Goal: Information Seeking & Learning: Learn about a topic

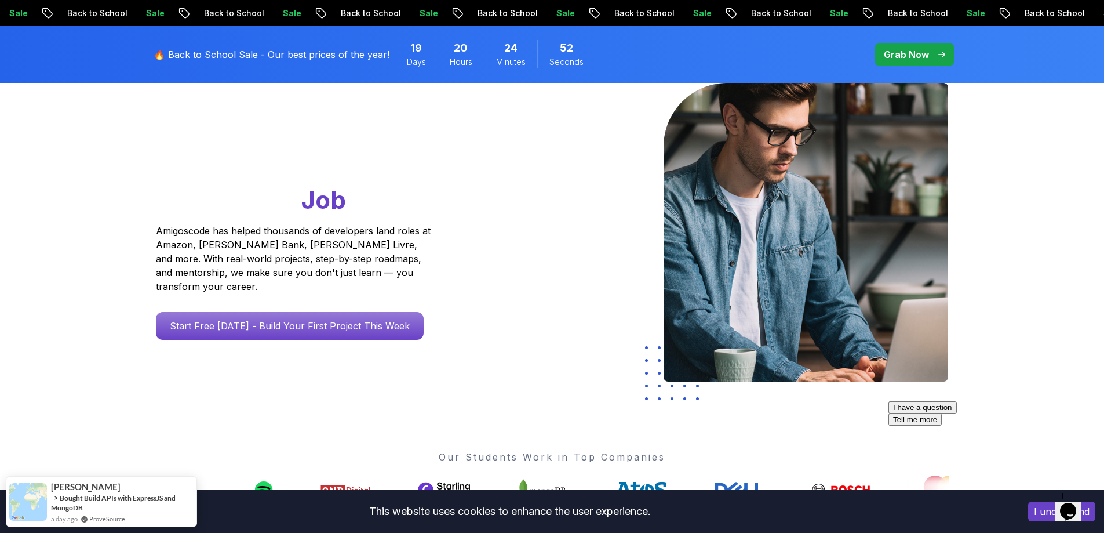
scroll to position [290, 0]
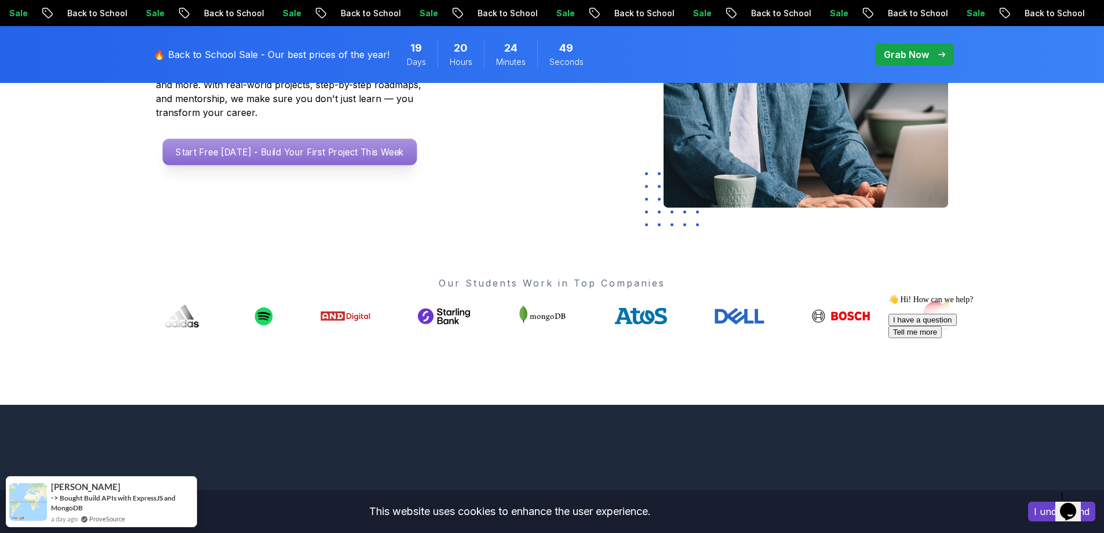
click at [289, 139] on p "Start Free Today - Build Your First Project This Week" at bounding box center [289, 152] width 254 height 27
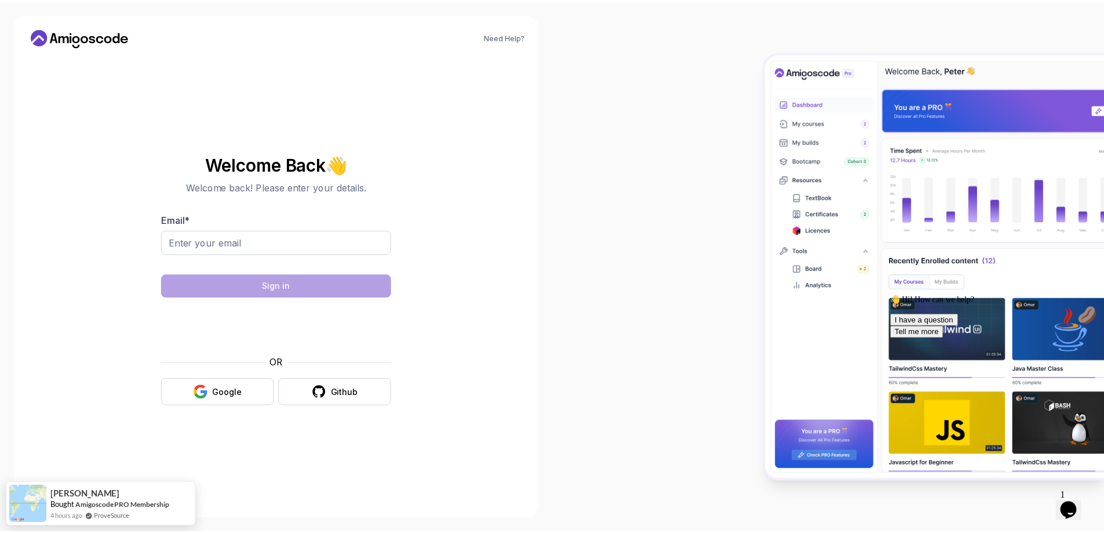
scroll to position [290, 0]
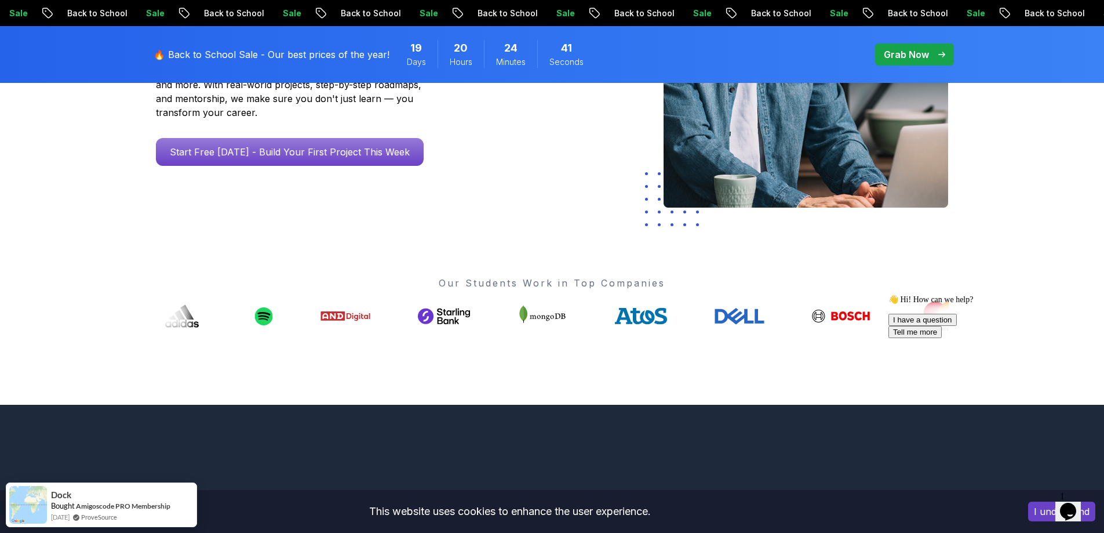
click at [911, 71] on div "🔥 Back to School Sale - Our best prices of the year! 19 Days 20 Hours 24 Minute…" at bounding box center [553, 54] width 812 height 57
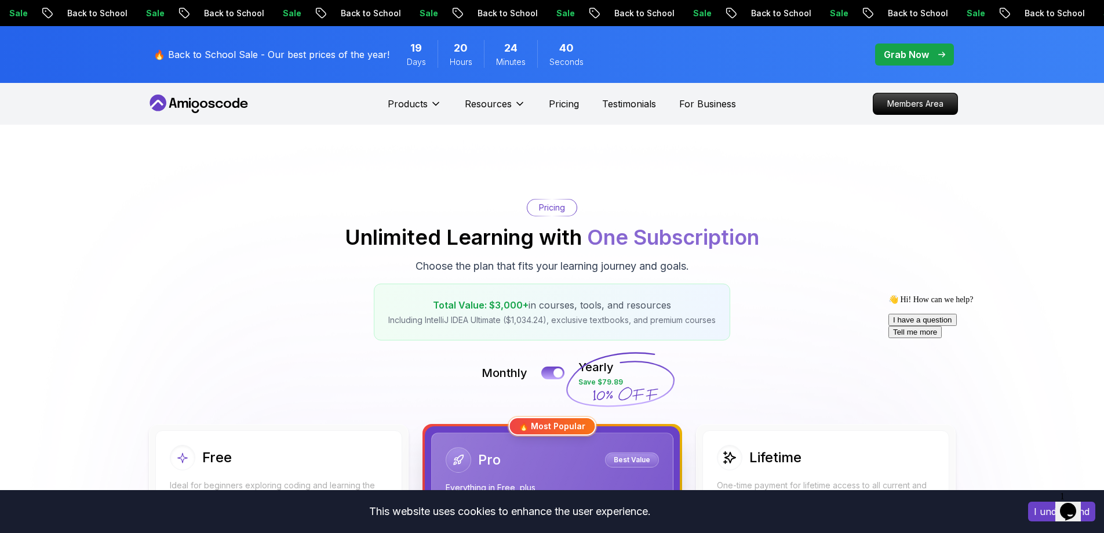
click at [896, 55] on p "Grab Now" at bounding box center [906, 55] width 45 height 14
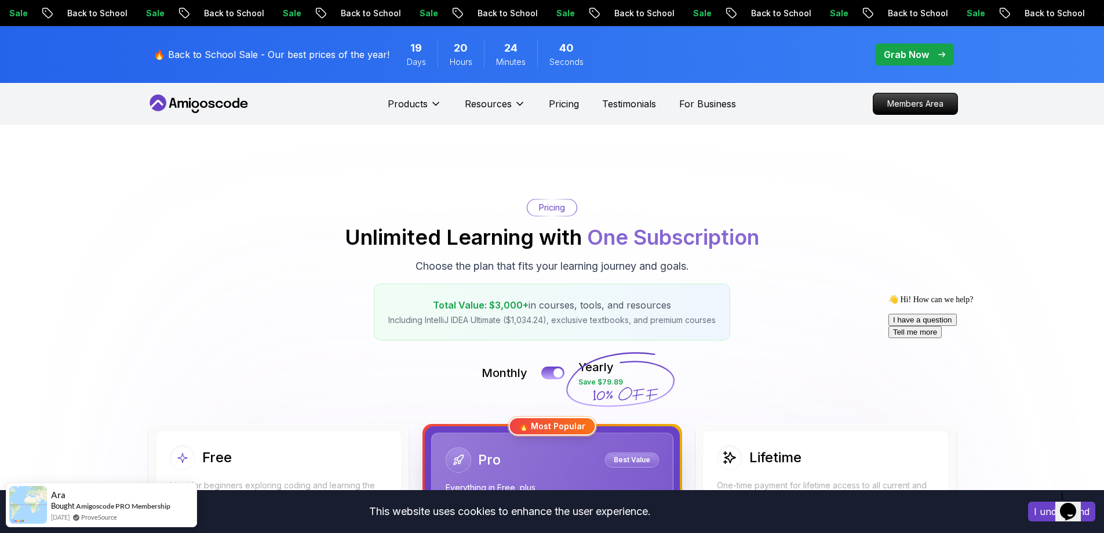
scroll to position [174, 0]
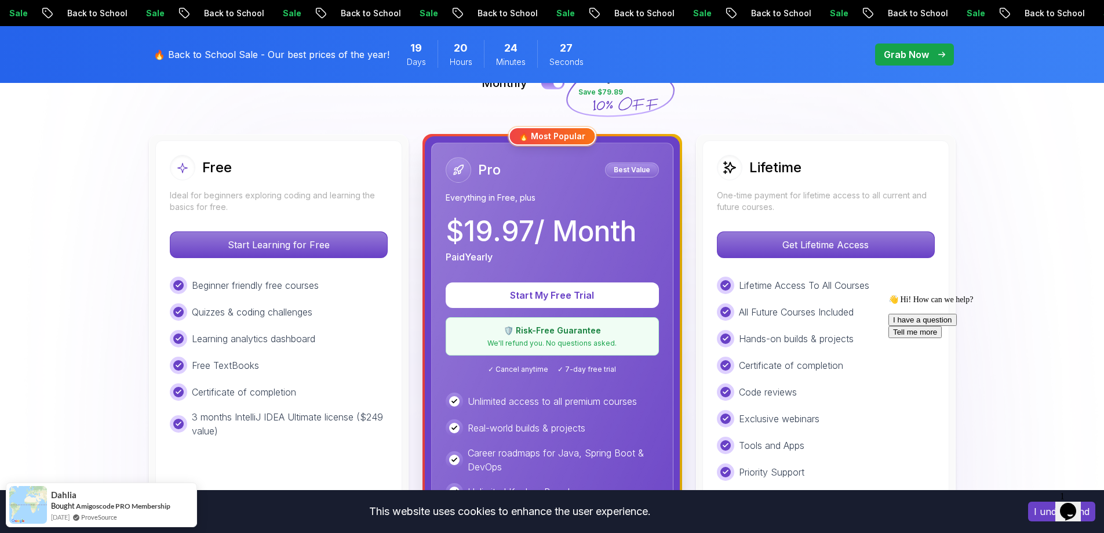
scroll to position [348, 0]
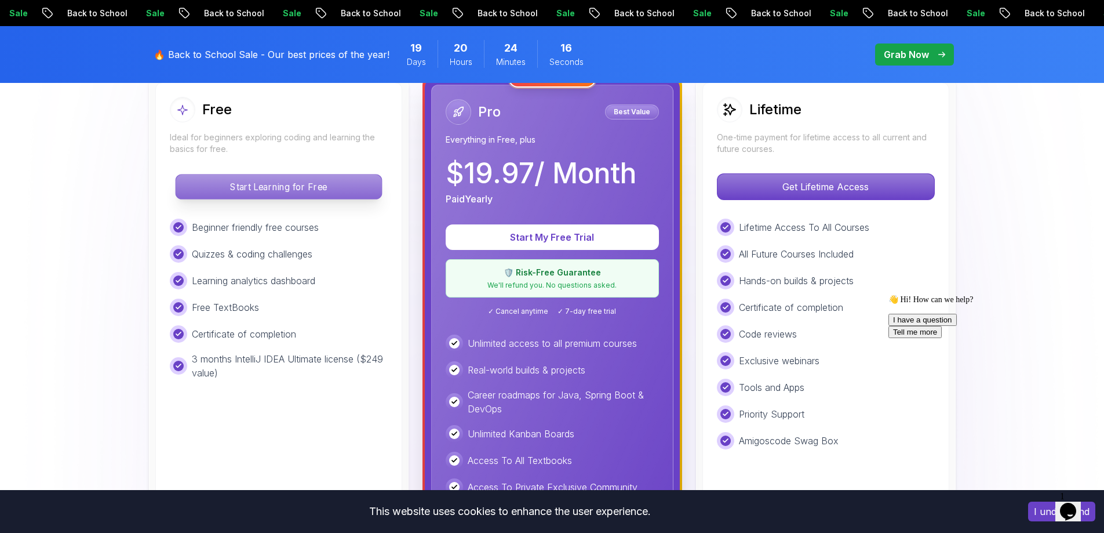
click at [280, 188] on p "Start Learning for Free" at bounding box center [279, 186] width 206 height 24
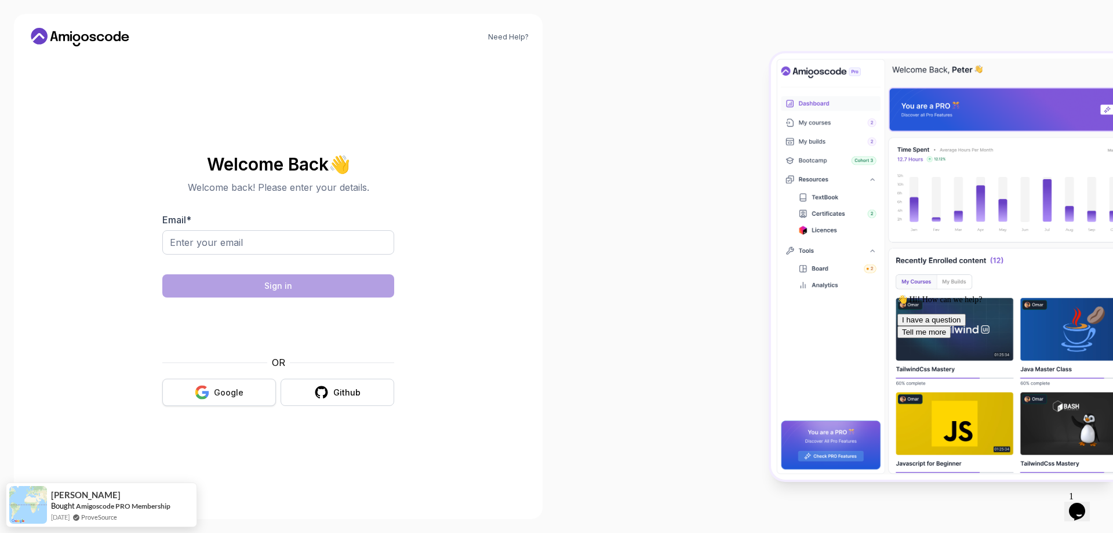
click at [219, 397] on div "Google" at bounding box center [229, 393] width 30 height 12
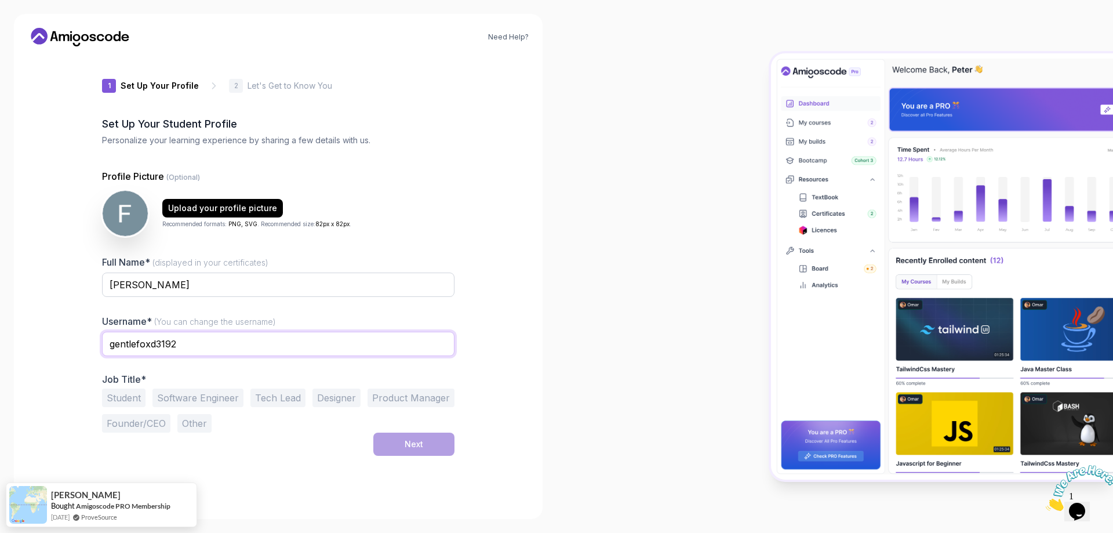
drag, startPoint x: 220, startPoint y: 341, endPoint x: 63, endPoint y: 336, distance: 157.8
click at [63, 336] on div "Need Help? 1 Set Up Your Profile 1 Set Up Your Profile 2 Let's Get to Know You …" at bounding box center [278, 266] width 529 height 505
type input "FGarciaBenitez"
click at [250, 290] on input "[PERSON_NAME]" at bounding box center [278, 284] width 352 height 24
type input "[PERSON_NAME]"
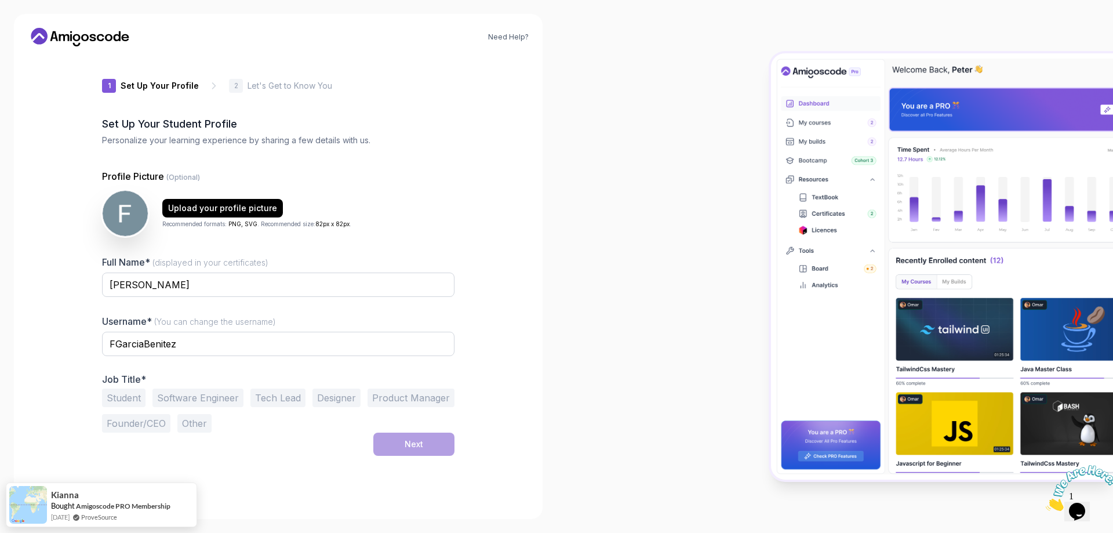
click at [134, 395] on button "Student" at bounding box center [123, 397] width 43 height 19
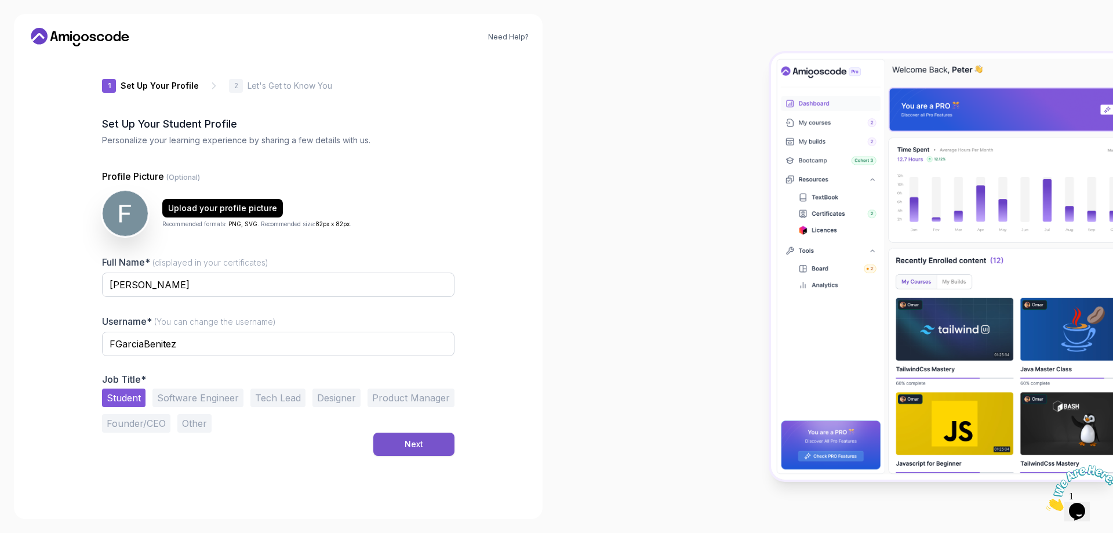
click at [431, 452] on button "Next" at bounding box center [413, 443] width 81 height 23
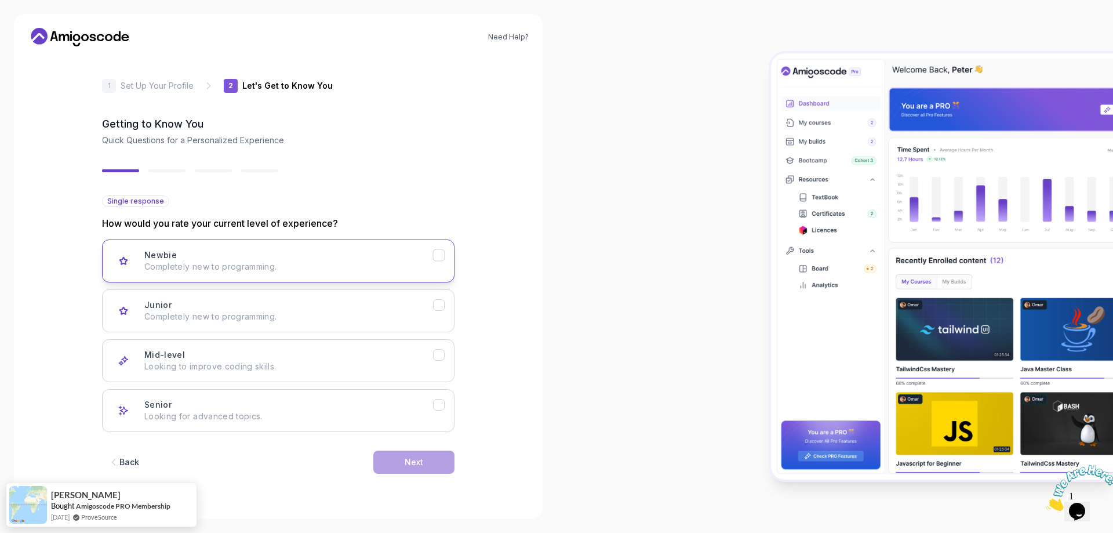
click at [221, 264] on p "Completely new to programming." at bounding box center [288, 267] width 289 height 12
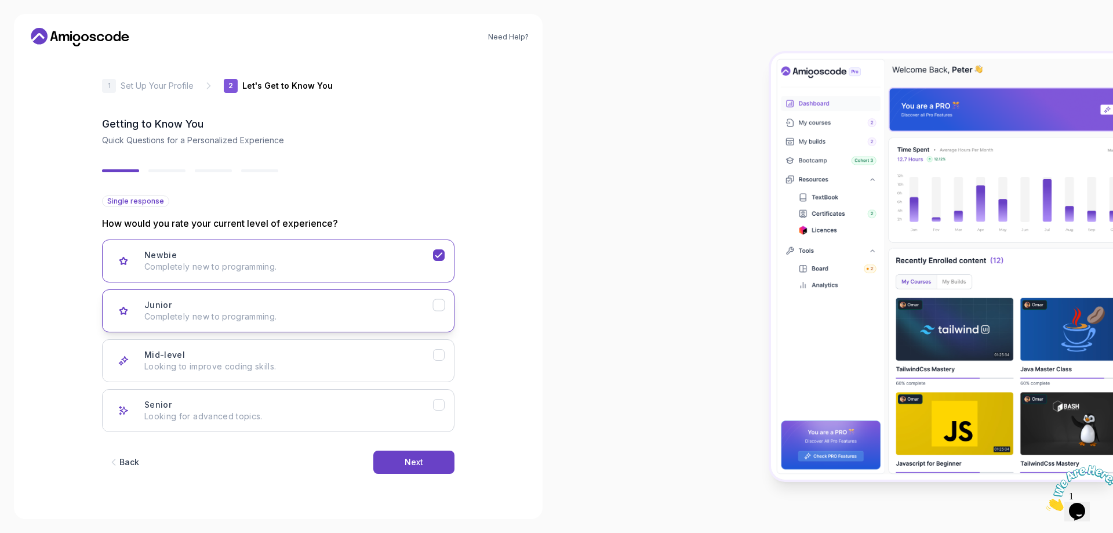
click at [224, 311] on p "Completely new to programming." at bounding box center [288, 317] width 289 height 12
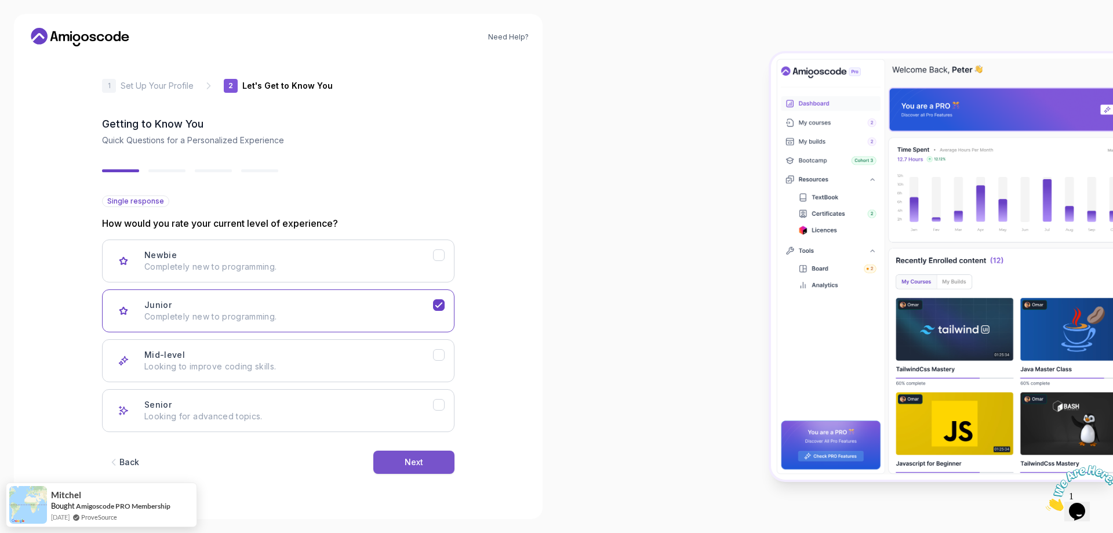
click at [391, 471] on button "Next" at bounding box center [413, 461] width 81 height 23
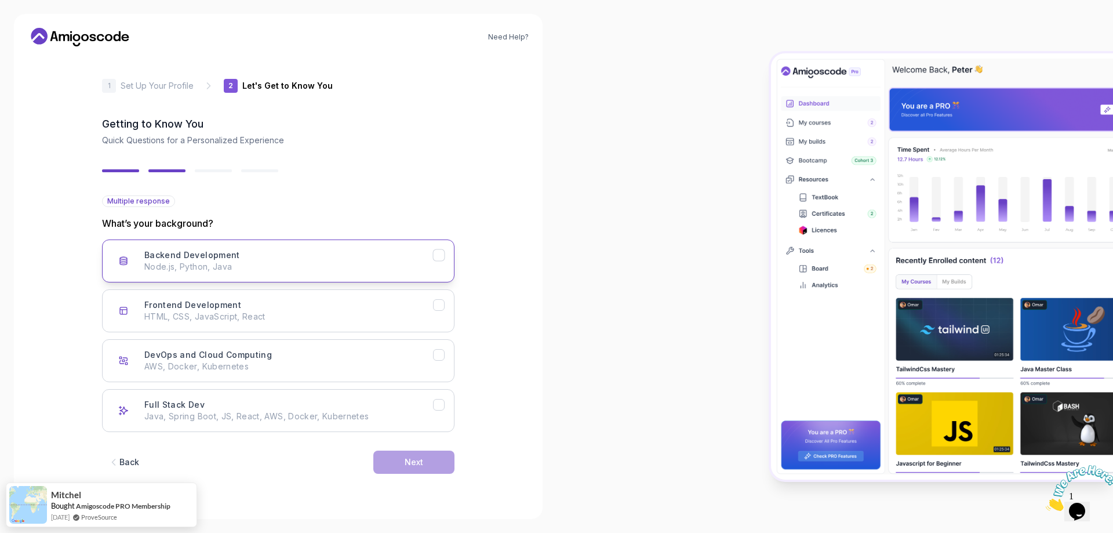
click at [285, 245] on button "Backend Development Node.js, Python, Java" at bounding box center [278, 260] width 352 height 43
click at [306, 323] on button "Frontend Development HTML, CSS, JavaScript, React" at bounding box center [278, 310] width 352 height 43
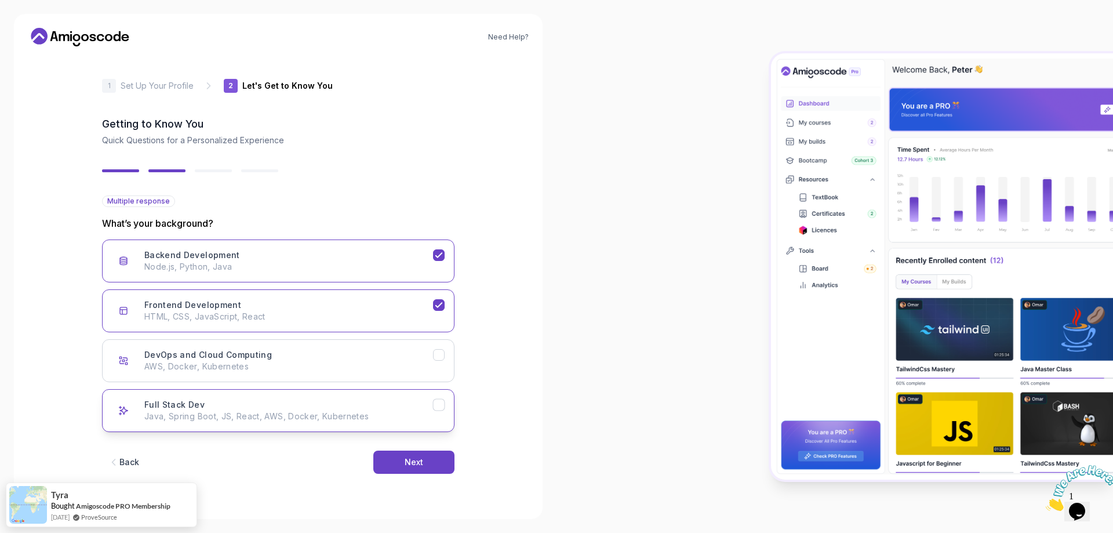
click at [392, 417] on p "Java, Spring Boot, JS, React, AWS, Docker, Kubernetes" at bounding box center [288, 416] width 289 height 12
click at [375, 354] on div "DevOps and Cloud Computing AWS, Docker, Kubernetes" at bounding box center [288, 360] width 289 height 23
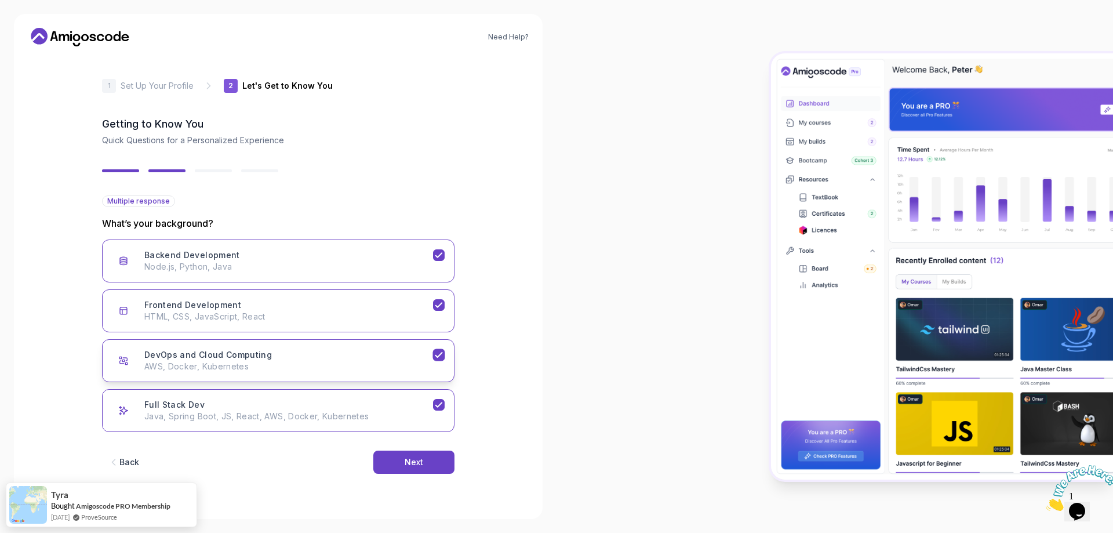
click at [403, 370] on p "AWS, Docker, Kubernetes" at bounding box center [288, 367] width 289 height 12
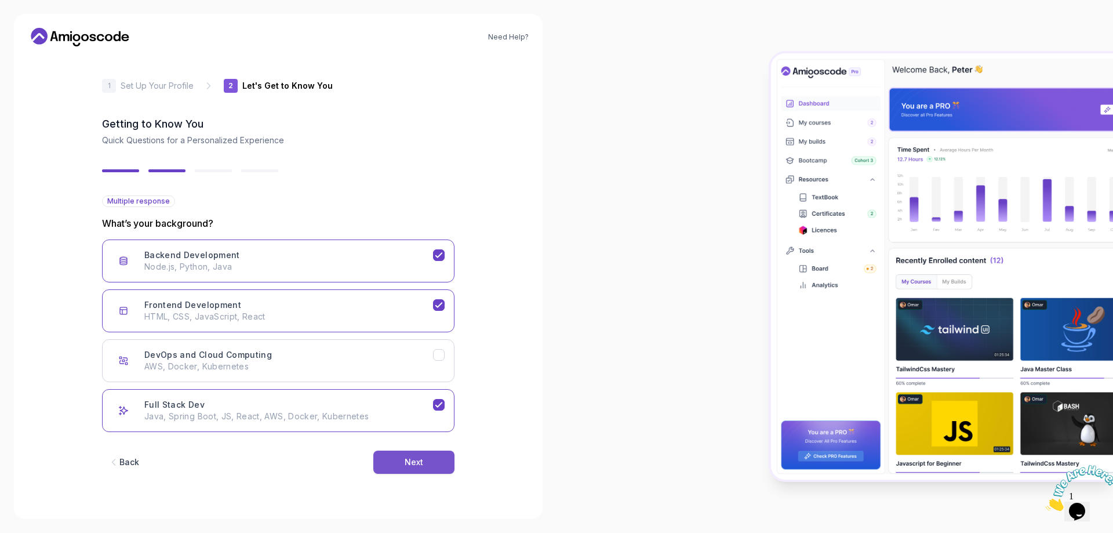
click at [410, 458] on div "Next" at bounding box center [414, 462] width 19 height 12
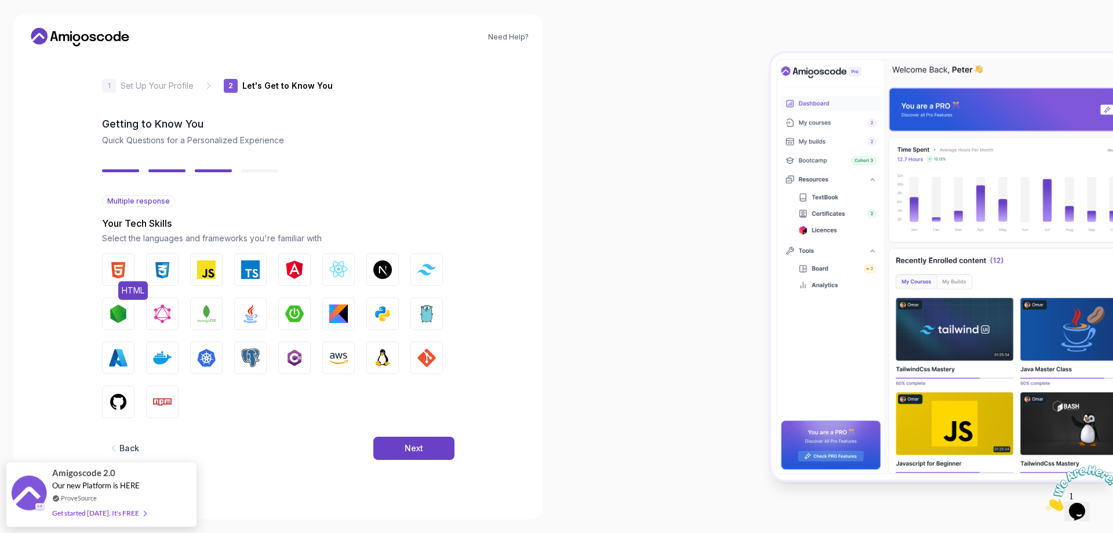
click at [123, 267] on img "button" at bounding box center [118, 269] width 19 height 19
click at [166, 270] on img "button" at bounding box center [162, 269] width 19 height 19
click at [203, 272] on img "button" at bounding box center [206, 269] width 19 height 19
click at [246, 270] on img "button" at bounding box center [250, 269] width 19 height 19
click at [292, 269] on img "button" at bounding box center [294, 269] width 19 height 19
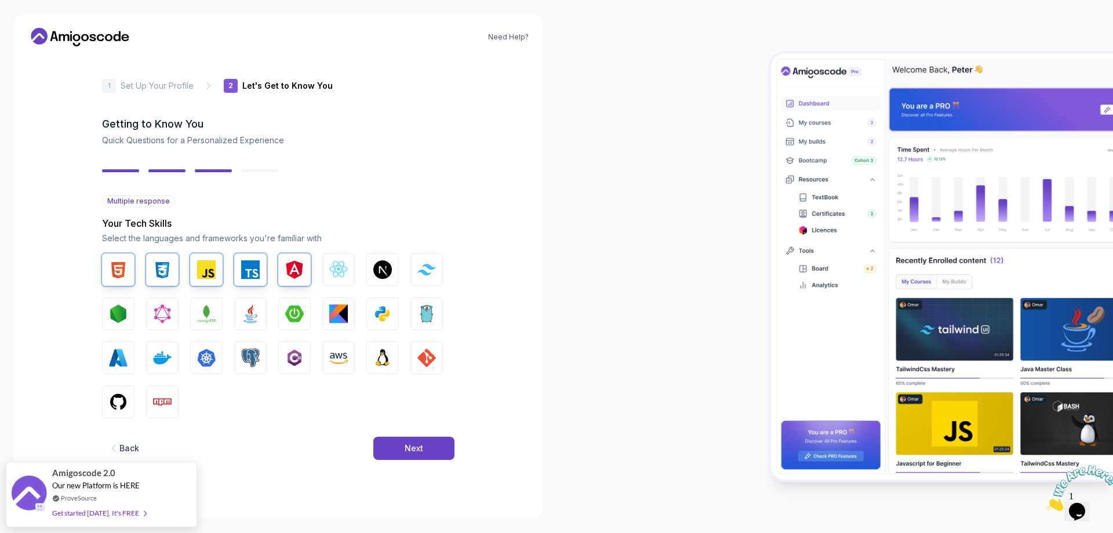
click at [137, 312] on div "HTML CSS JavaScript TypeScript Angular React.js Next.js Tailwind CSS Node.js Gr…" at bounding box center [278, 335] width 352 height 165
click at [128, 312] on button "Node.js" at bounding box center [118, 313] width 32 height 32
click at [248, 306] on img "button" at bounding box center [250, 313] width 19 height 19
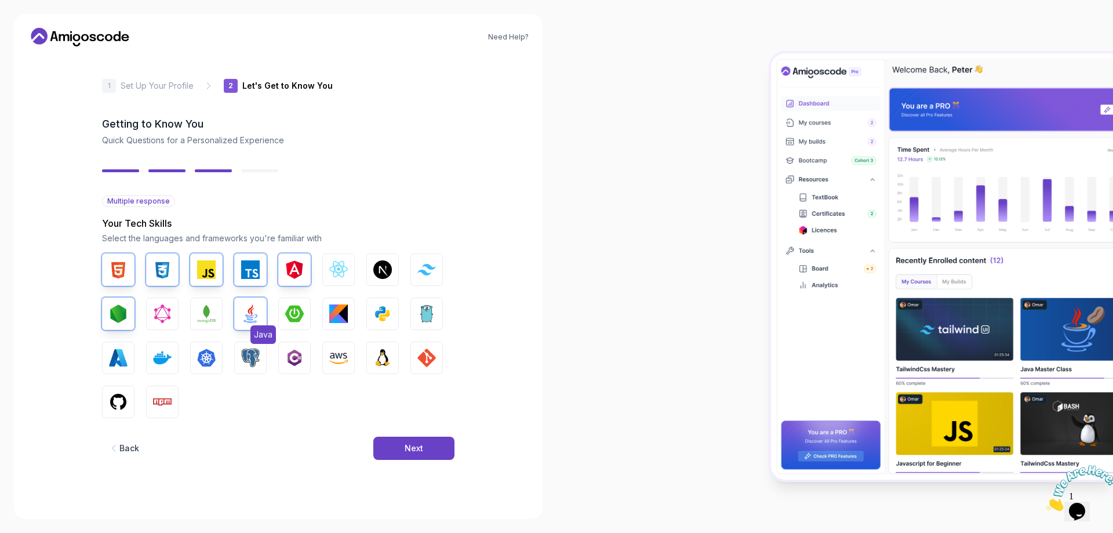
click at [256, 308] on img "button" at bounding box center [250, 313] width 19 height 19
click at [254, 315] on img "button" at bounding box center [250, 313] width 19 height 19
click at [385, 314] on img "button" at bounding box center [382, 313] width 19 height 19
click at [285, 362] on button "C#" at bounding box center [294, 357] width 32 height 32
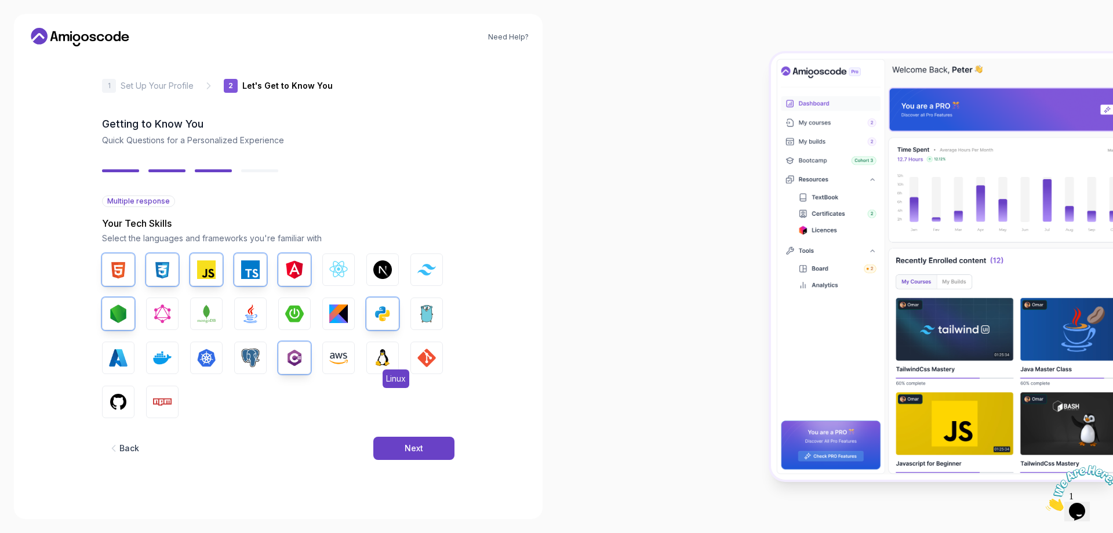
click at [393, 358] on button "Linux" at bounding box center [382, 357] width 32 height 32
click at [426, 358] on img "button" at bounding box center [426, 357] width 19 height 19
click at [125, 402] on img "button" at bounding box center [118, 401] width 19 height 19
click at [171, 403] on img "button" at bounding box center [162, 401] width 19 height 19
click at [417, 448] on div "Next" at bounding box center [414, 448] width 19 height 12
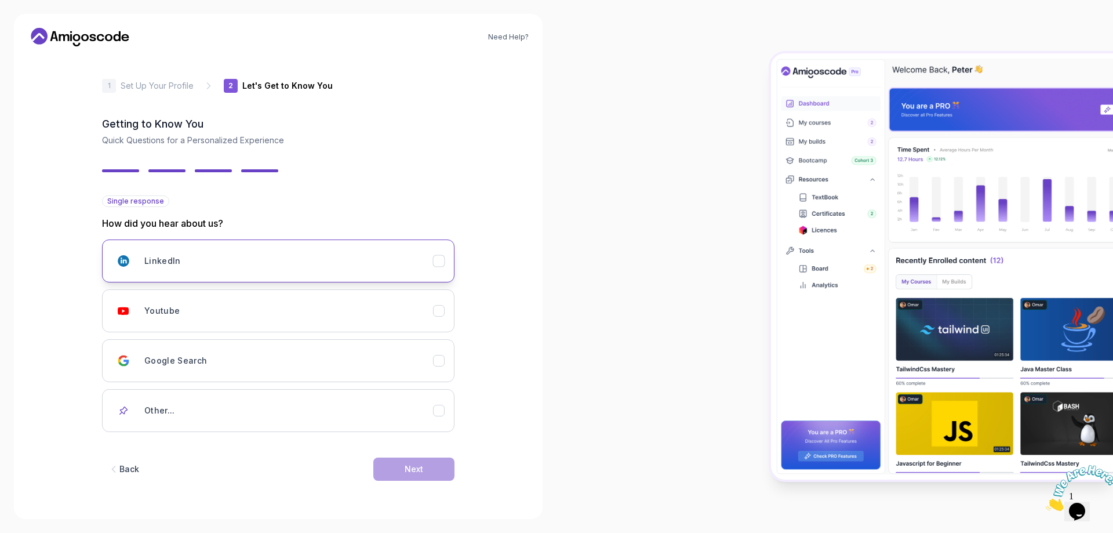
click at [269, 257] on div "LinkedIn" at bounding box center [288, 260] width 289 height 23
click at [397, 464] on button "Next" at bounding box center [413, 468] width 81 height 23
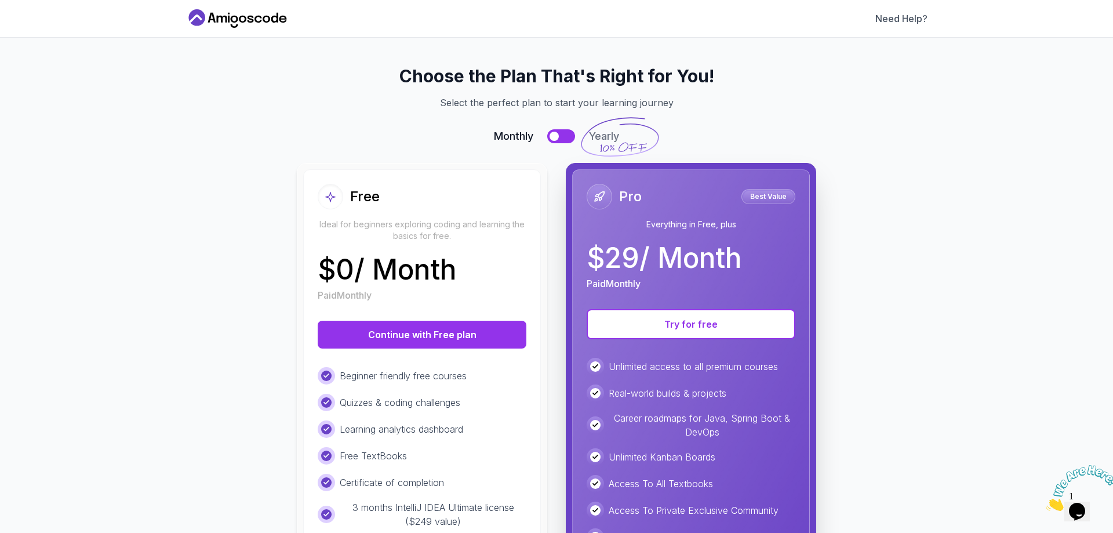
scroll to position [58, 0]
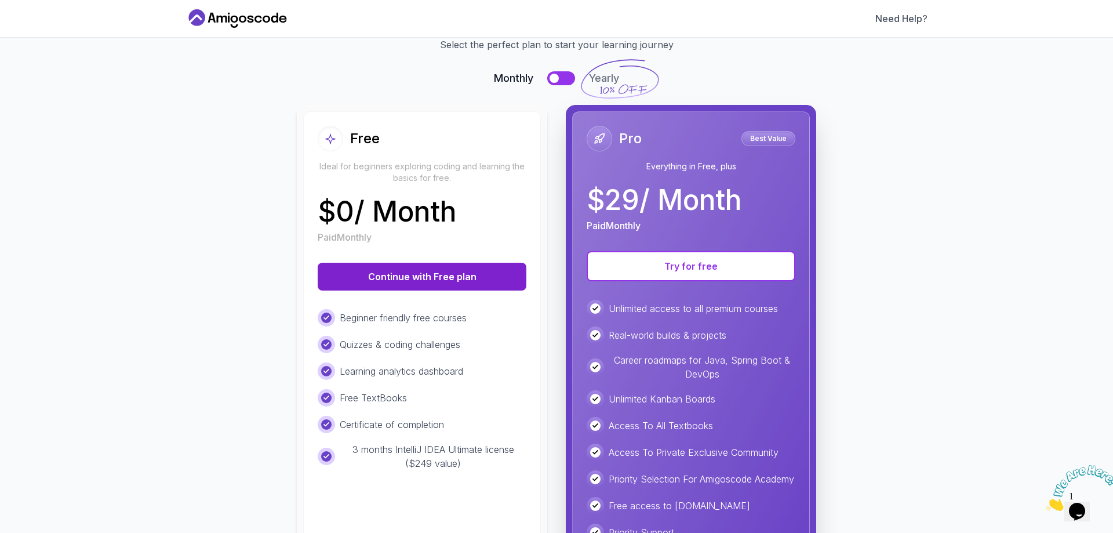
click at [392, 277] on button "Continue with Free plan" at bounding box center [422, 277] width 209 height 28
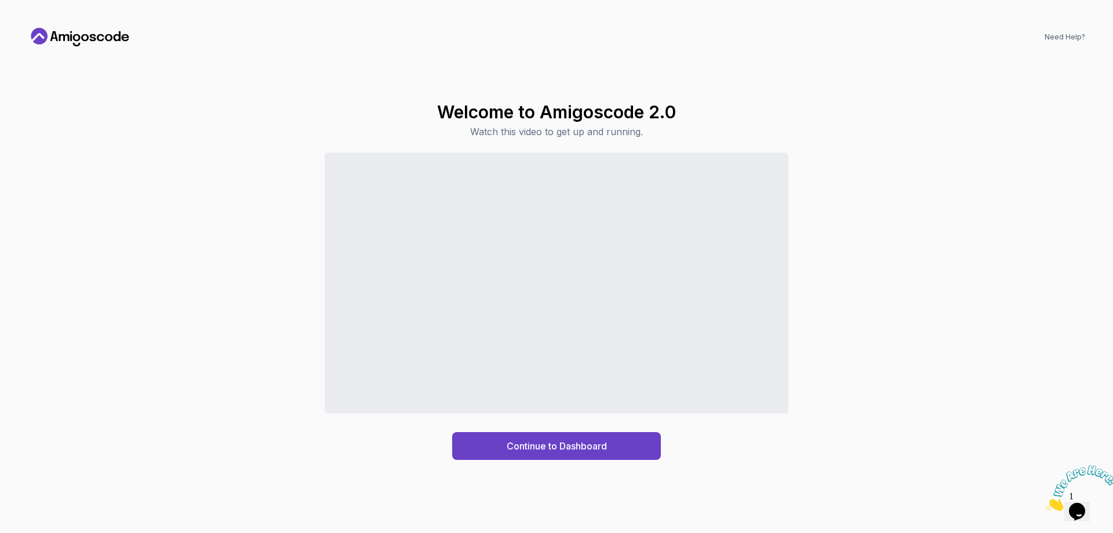
click at [968, 295] on div "Continue to Dashboard" at bounding box center [556, 305] width 1057 height 307
click at [492, 457] on button "Continue to Dashboard" at bounding box center [556, 446] width 209 height 28
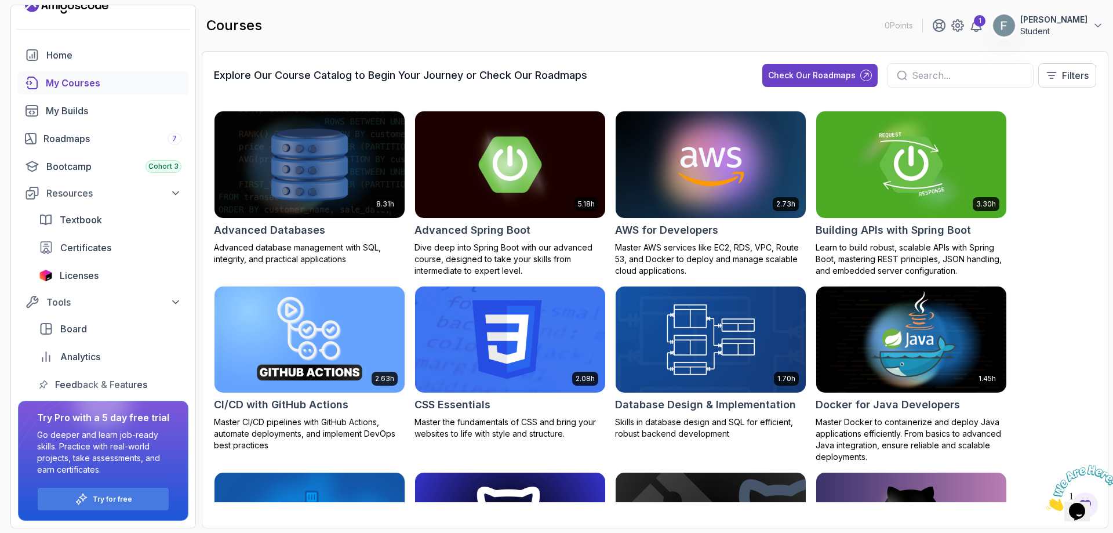
scroll to position [290, 0]
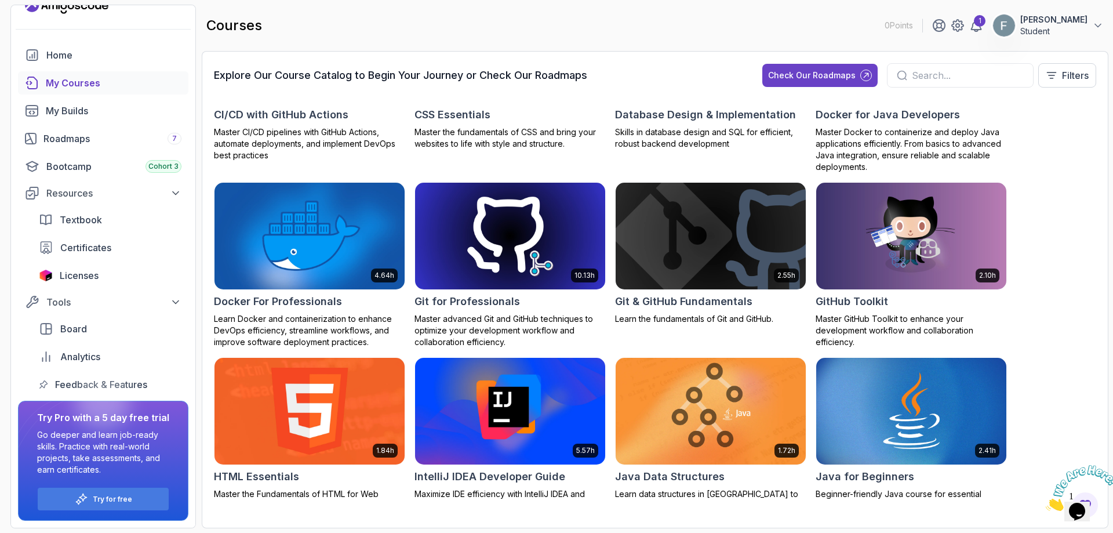
click at [319, 408] on img at bounding box center [309, 411] width 199 height 112
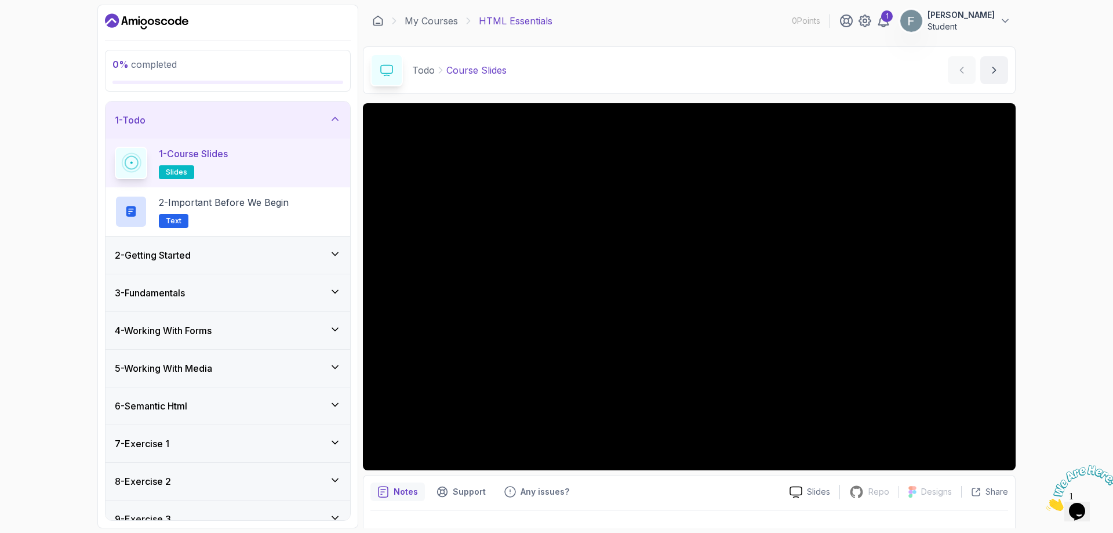
click at [419, 32] on div "My Courses HTML Essentials 0 Points 1 [PERSON_NAME] Student" at bounding box center [689, 21] width 653 height 32
click at [420, 25] on link "My Courses" at bounding box center [431, 21] width 53 height 14
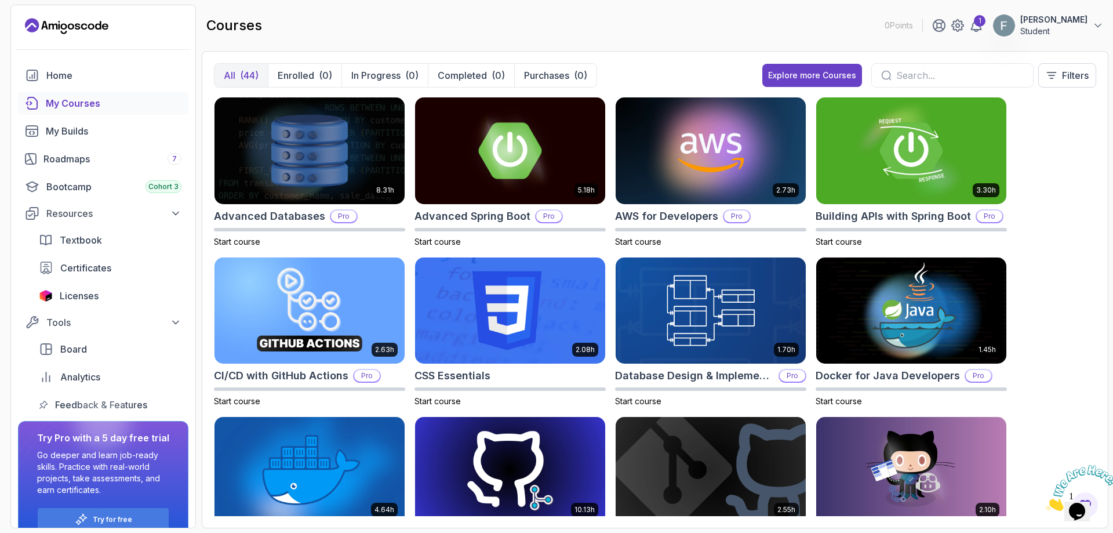
drag, startPoint x: 332, startPoint y: 152, endPoint x: 695, endPoint y: 35, distance: 381.0
click at [695, 35] on div "courses 0 Points 1 [PERSON_NAME] Student" at bounding box center [655, 26] width 907 height 42
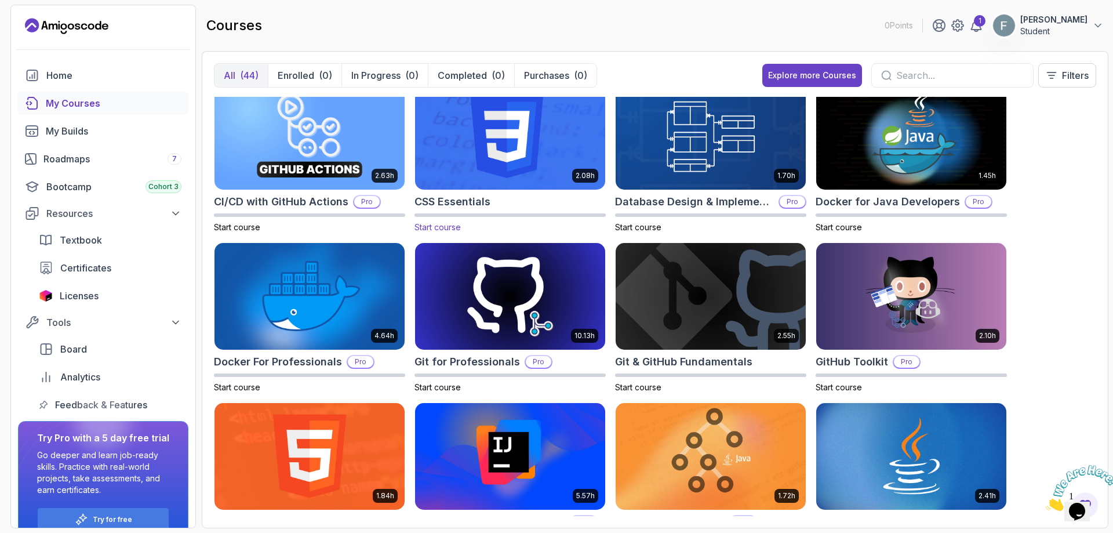
scroll to position [116, 0]
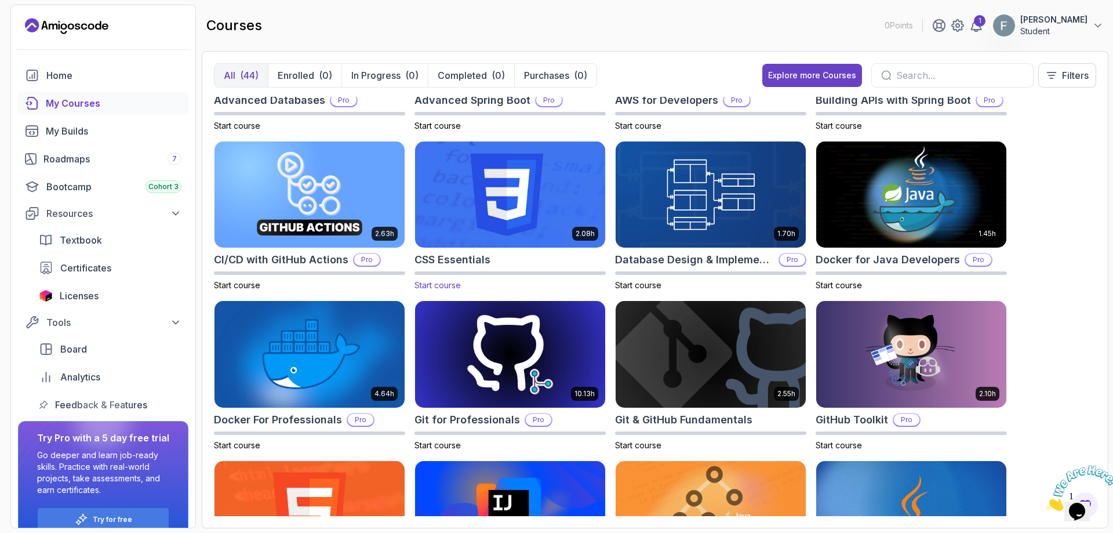
click at [539, 207] on img at bounding box center [509, 195] width 199 height 112
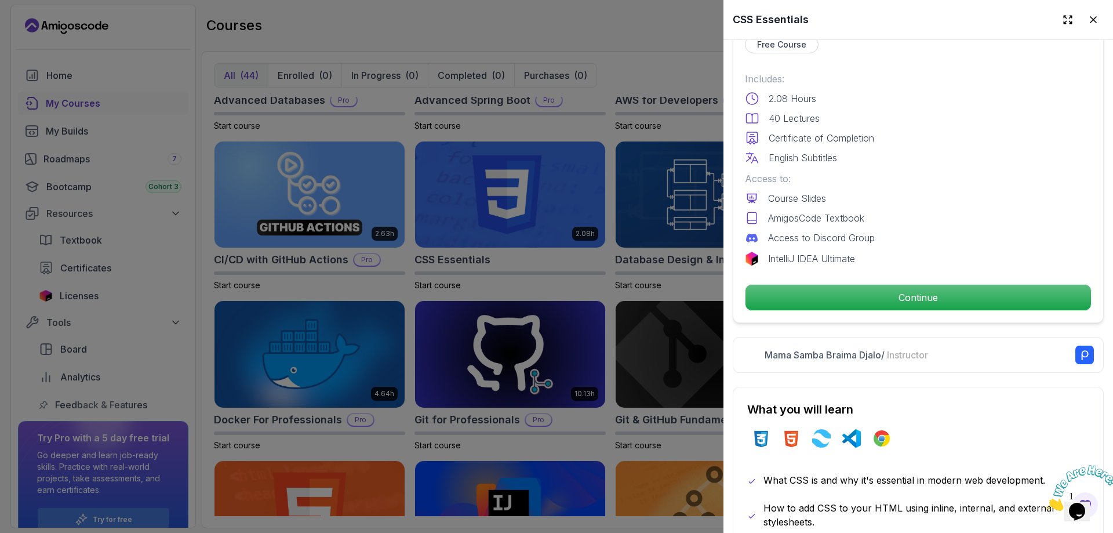
scroll to position [232, 0]
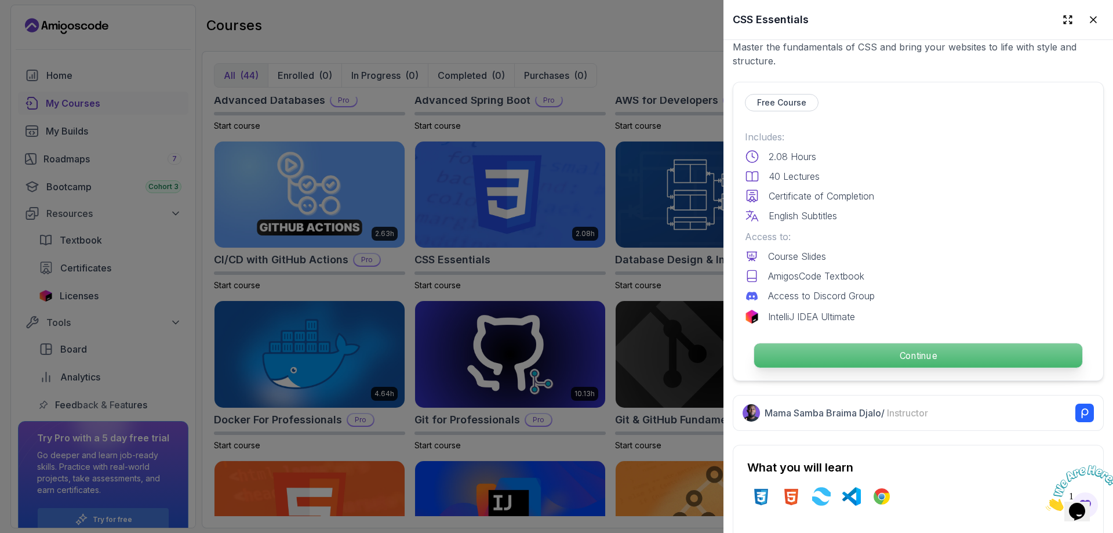
click at [883, 359] on p "Continue" at bounding box center [918, 355] width 328 height 24
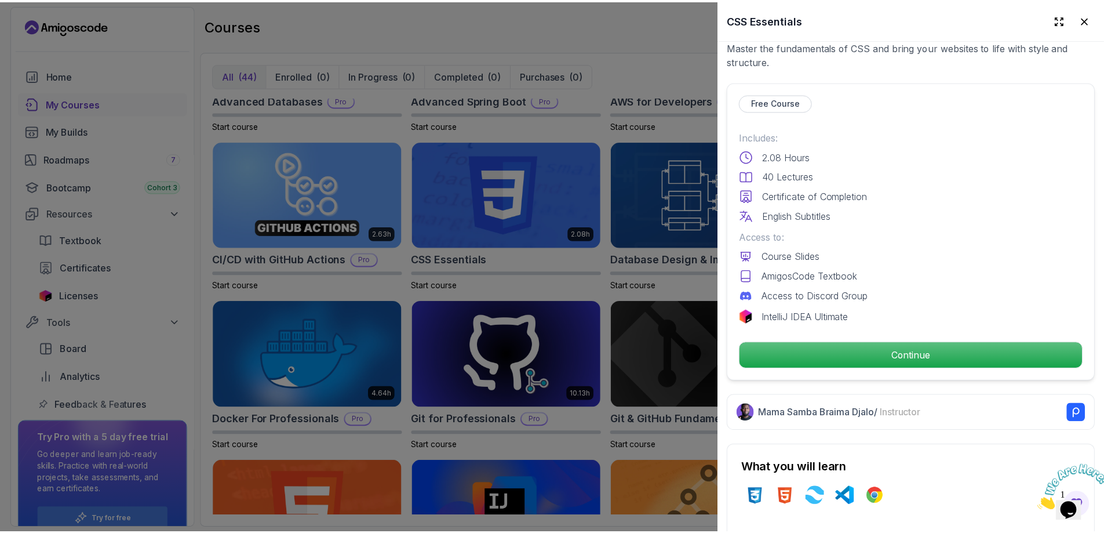
scroll to position [0, 0]
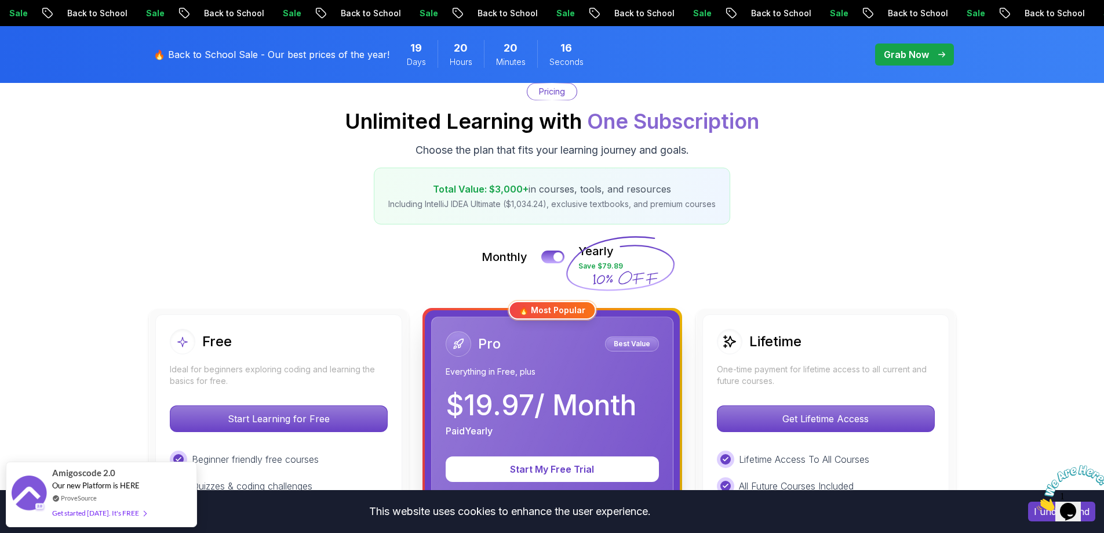
scroll to position [290, 0]
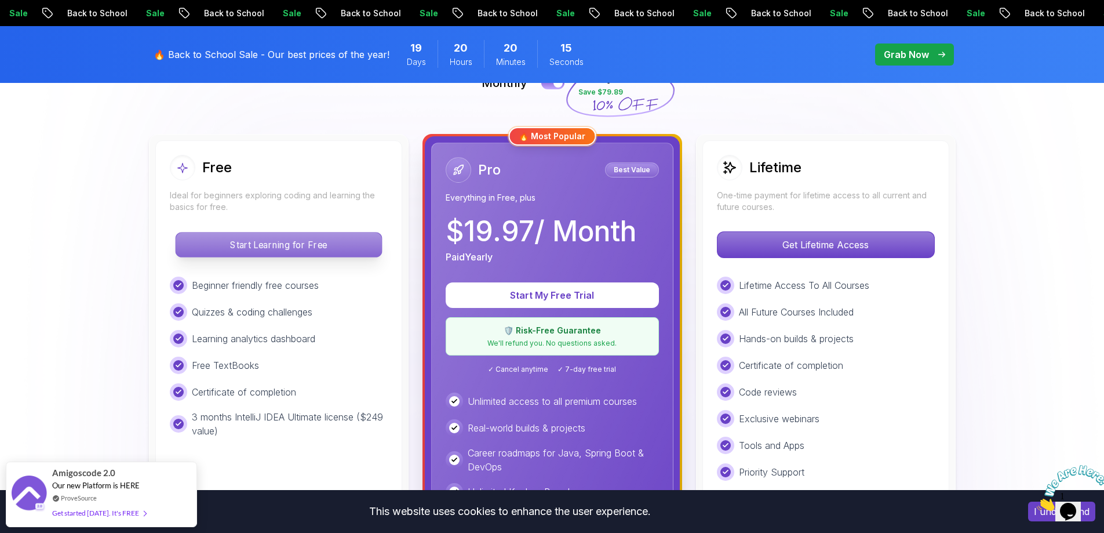
click at [255, 244] on p "Start Learning for Free" at bounding box center [279, 244] width 206 height 24
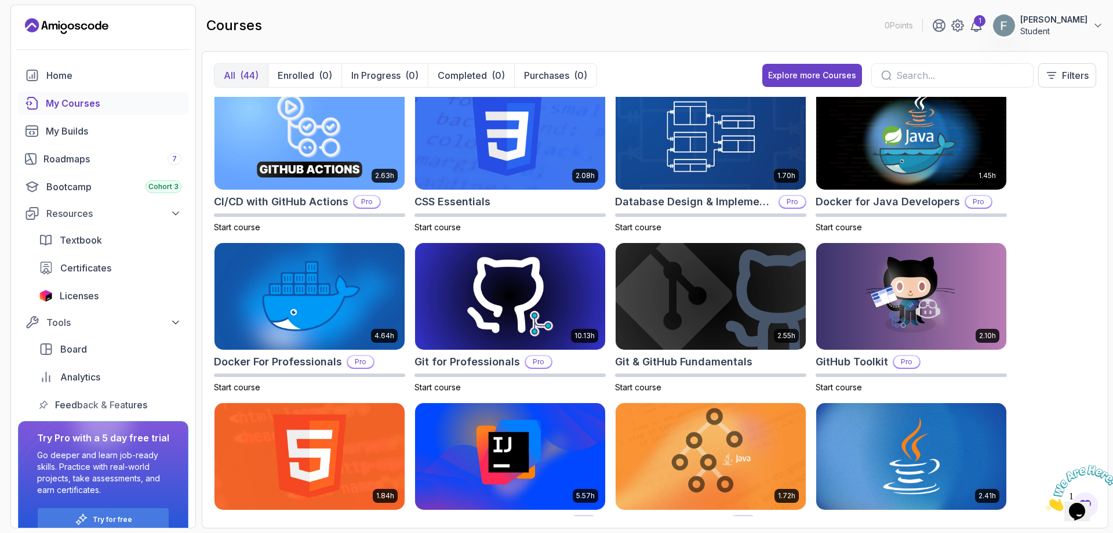
scroll to position [58, 0]
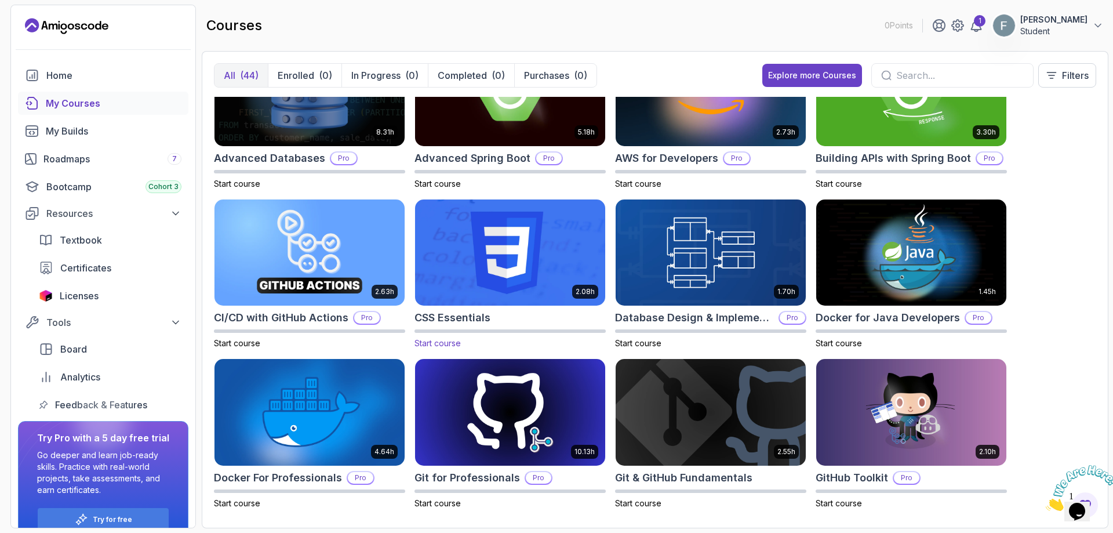
click at [442, 343] on span "Start course" at bounding box center [437, 343] width 46 height 10
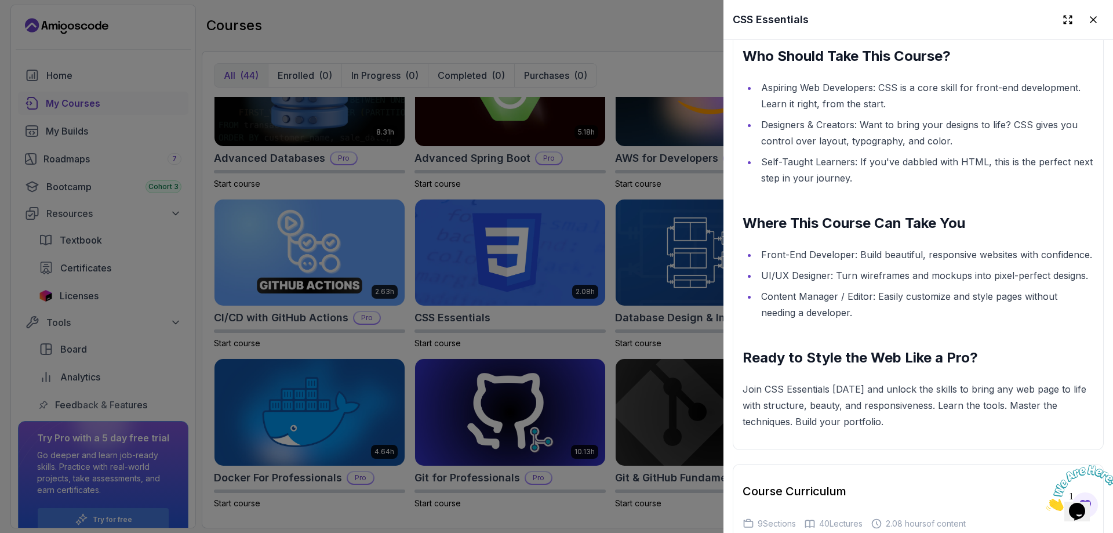
scroll to position [1971, 0]
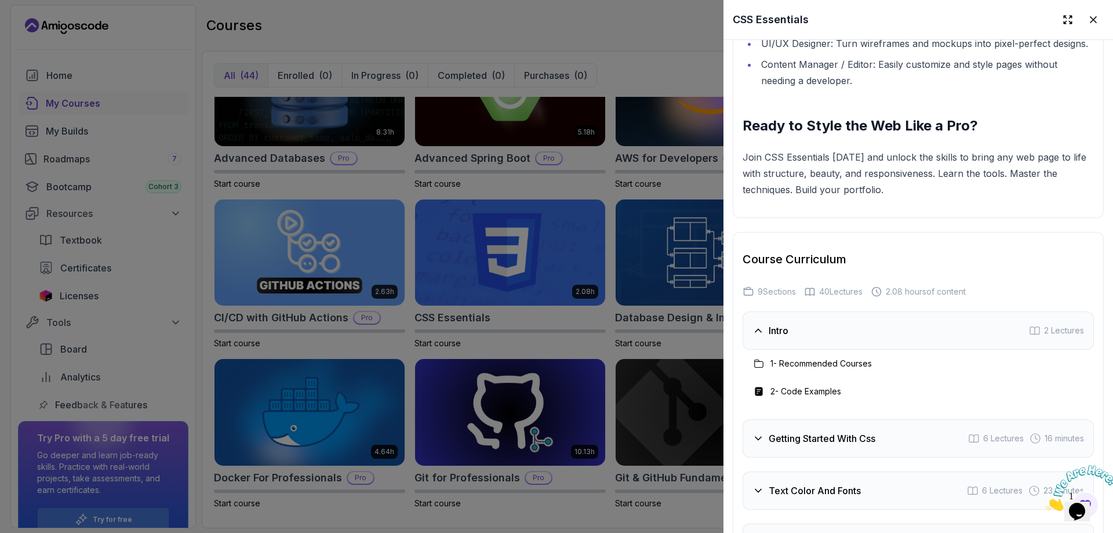
drag, startPoint x: 655, startPoint y: 314, endPoint x: 625, endPoint y: 315, distance: 29.6
click at [652, 315] on div at bounding box center [556, 266] width 1113 height 533
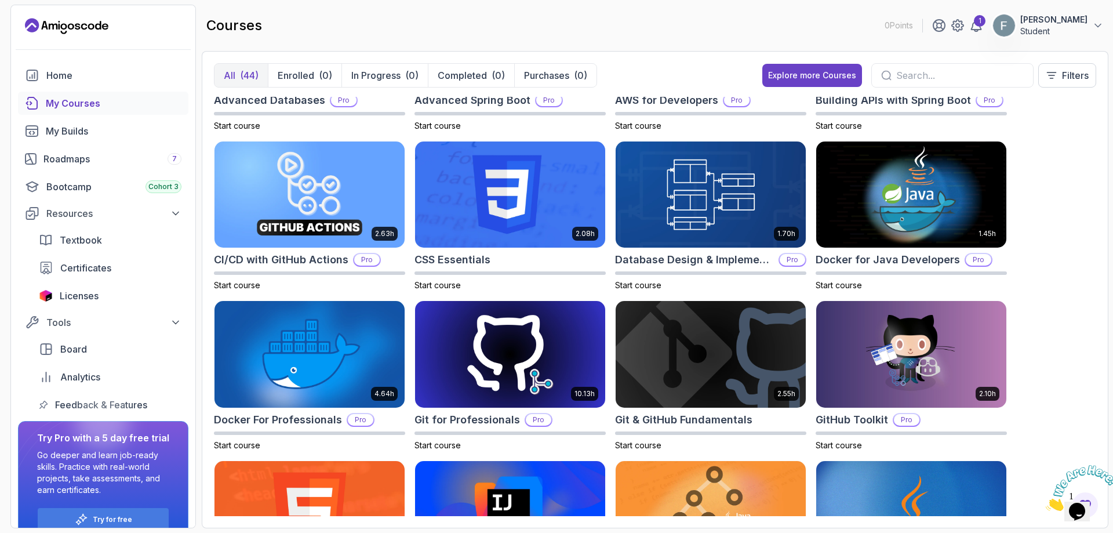
scroll to position [232, 0]
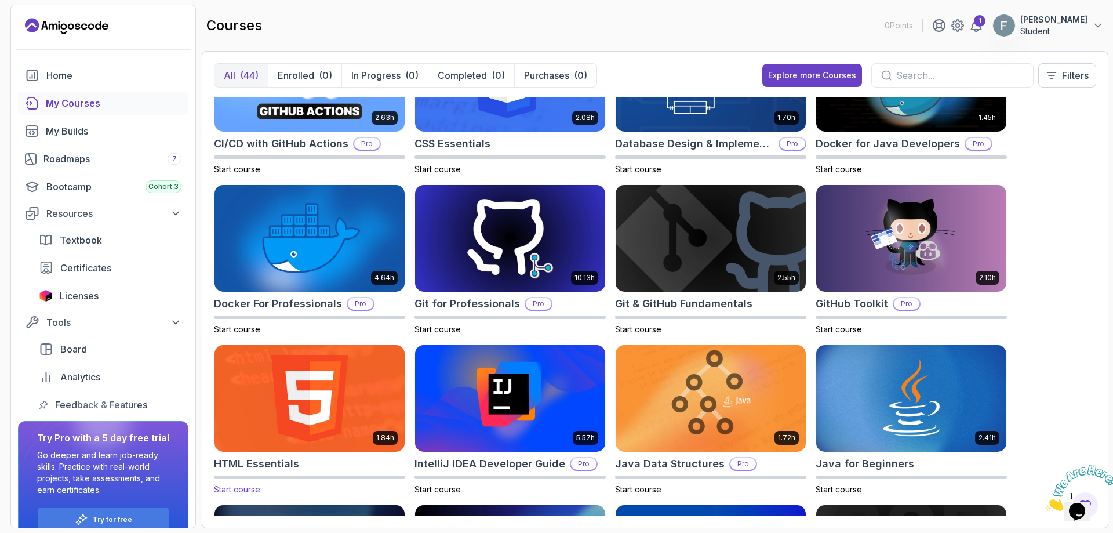
click at [358, 385] on img at bounding box center [309, 398] width 199 height 112
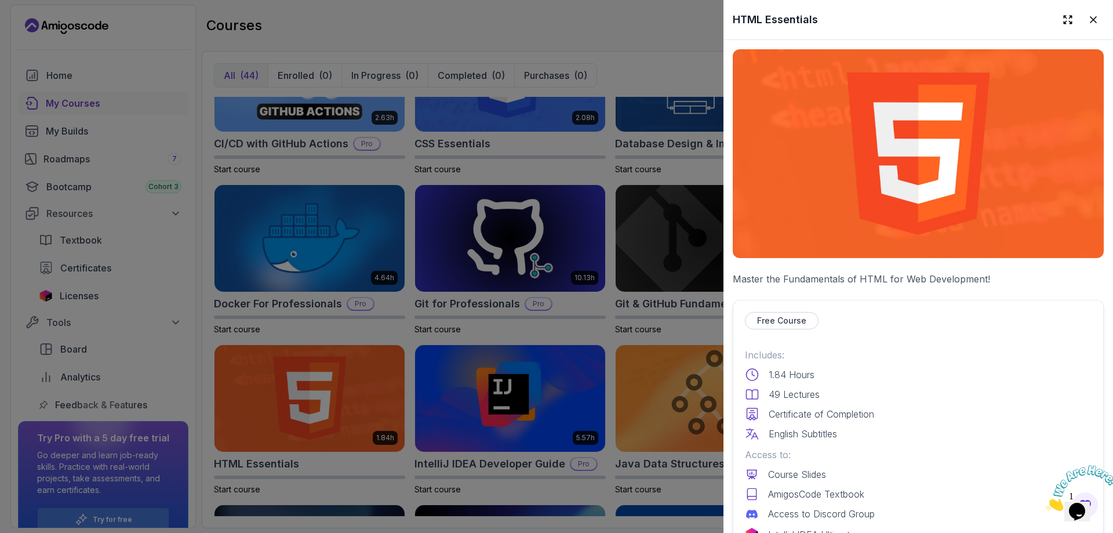
scroll to position [290, 0]
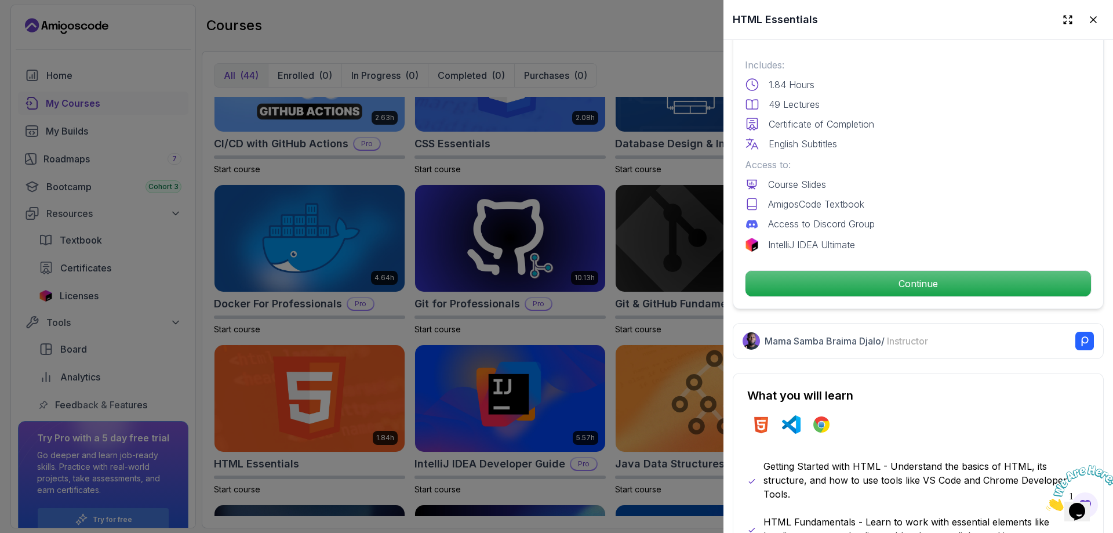
click at [361, 393] on div at bounding box center [556, 266] width 1113 height 533
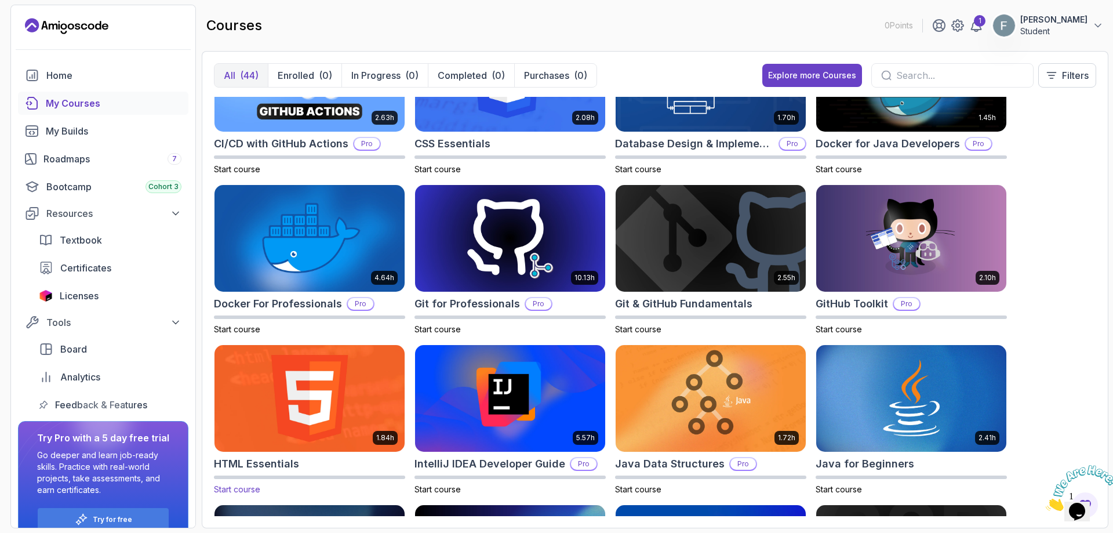
click at [317, 420] on img at bounding box center [309, 398] width 199 height 112
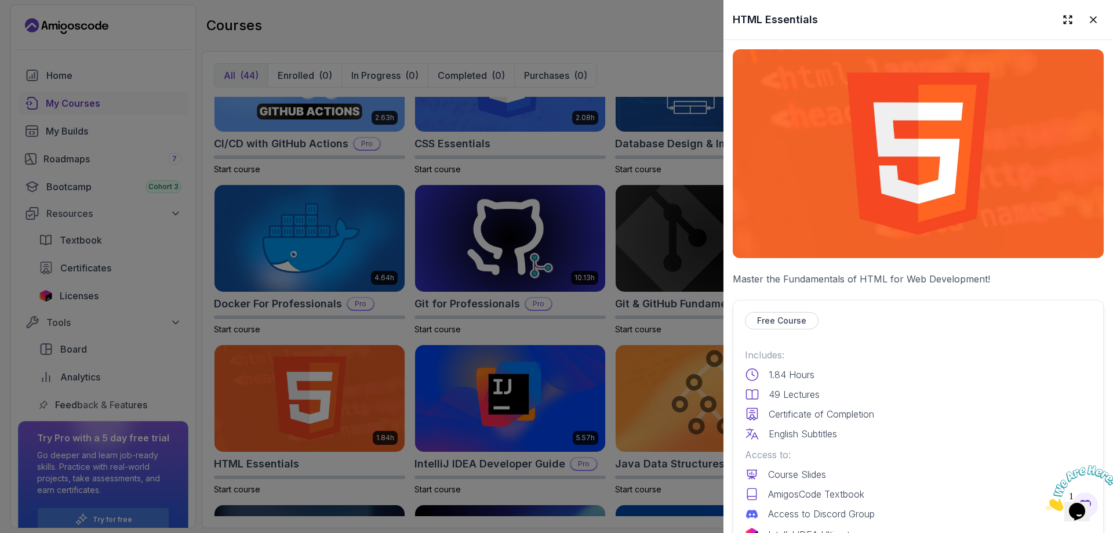
click at [505, 363] on div at bounding box center [556, 266] width 1113 height 533
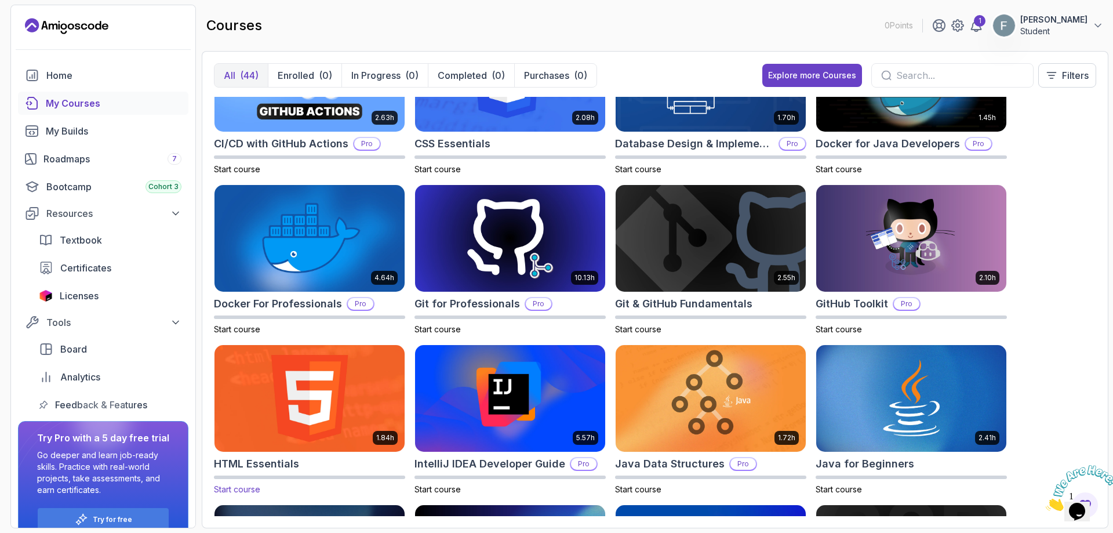
click at [237, 487] on span "Start course" at bounding box center [237, 489] width 46 height 10
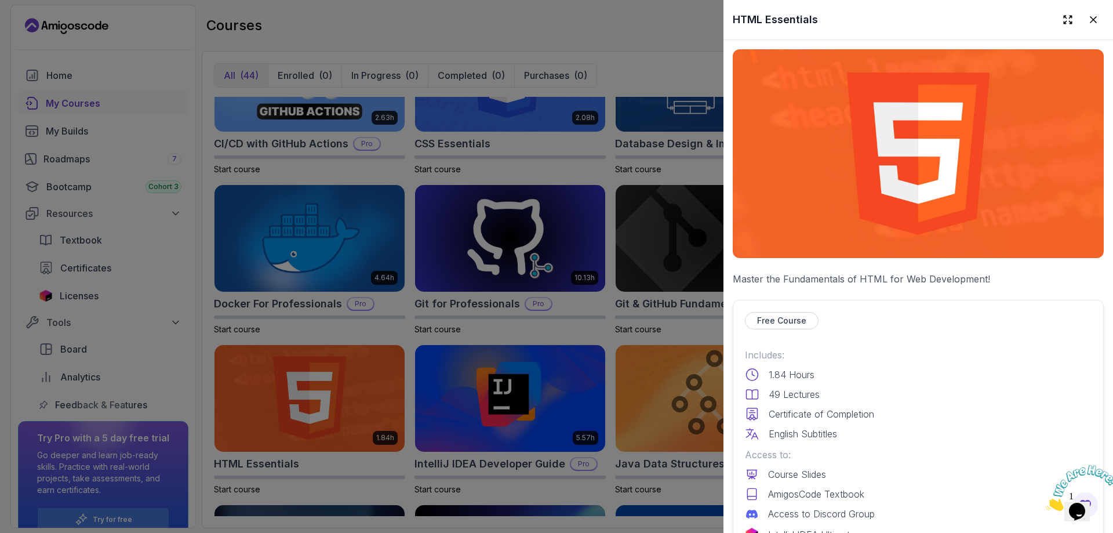
scroll to position [232, 0]
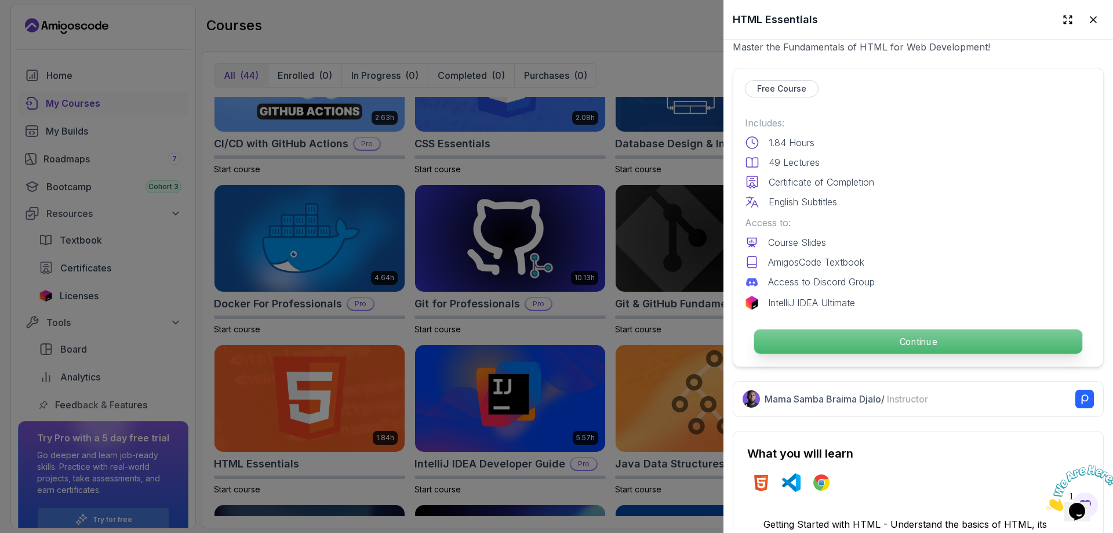
click at [804, 337] on p "Continue" at bounding box center [918, 341] width 328 height 24
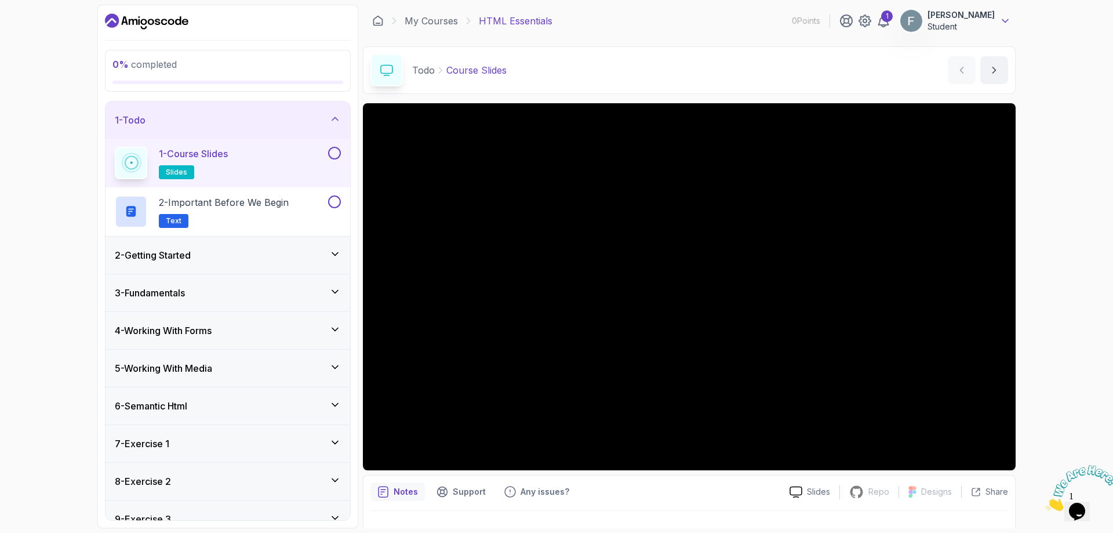
click at [1003, 20] on icon at bounding box center [1005, 21] width 6 height 3
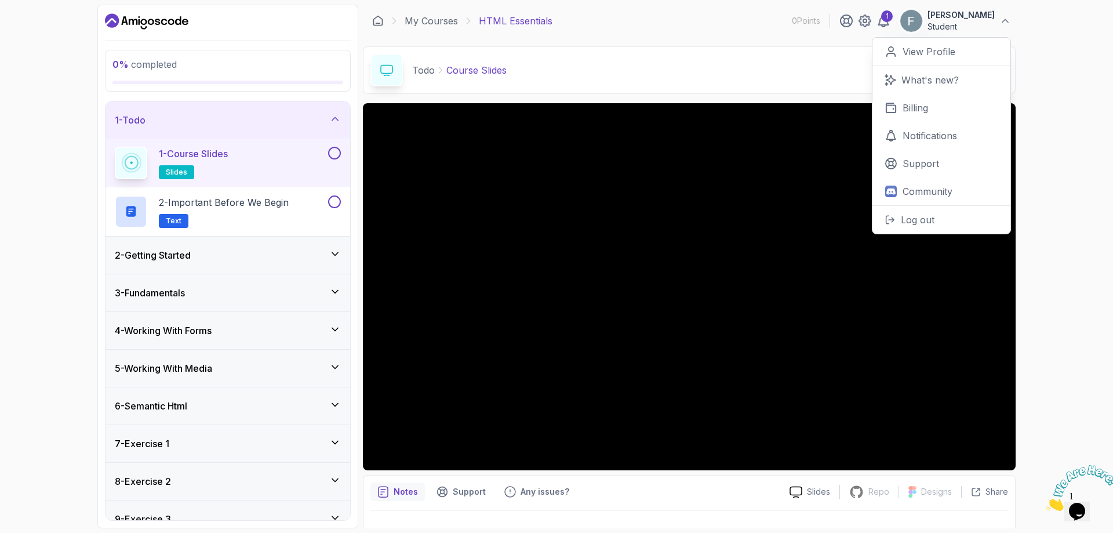
click at [1050, 50] on div "0 % completed 1 - Todo 1 - Course Slides slides 2 - Important Before We Begin T…" at bounding box center [556, 266] width 1113 height 533
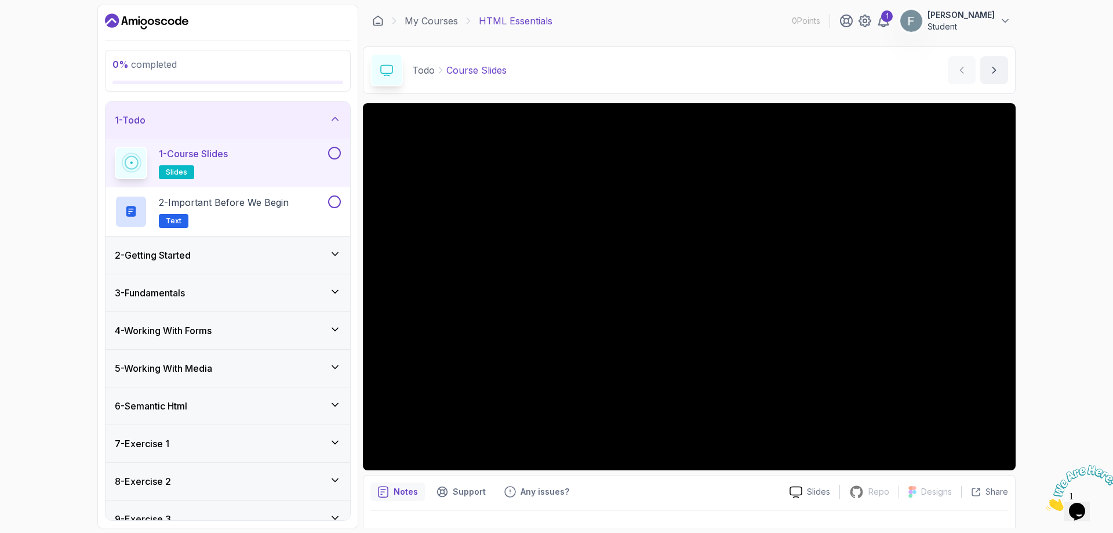
scroll to position [23, 0]
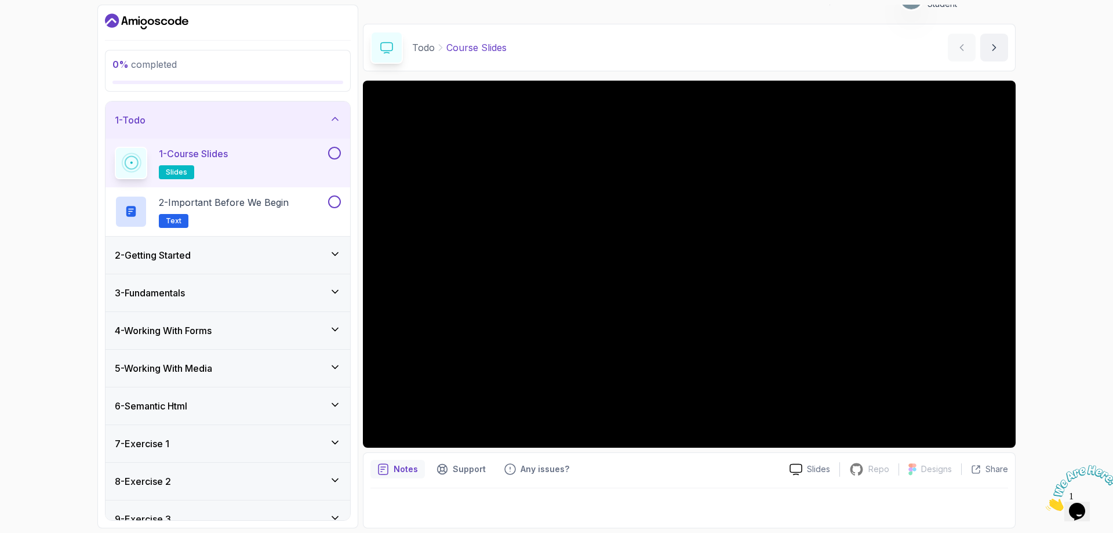
click at [1084, 511] on img at bounding box center [1082, 488] width 72 height 46
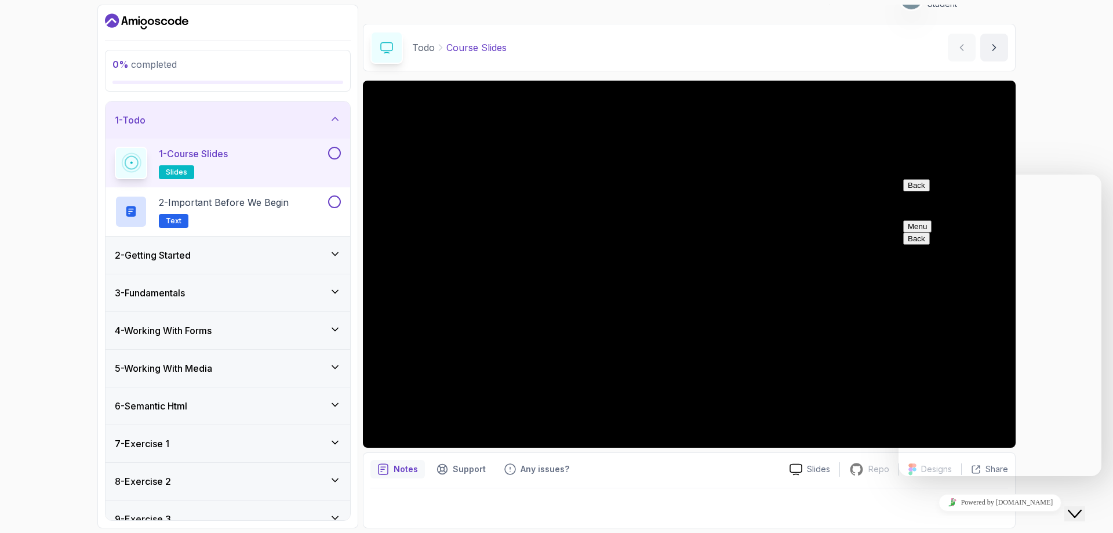
click at [919, 191] on button "Back" at bounding box center [916, 185] width 27 height 12
click at [1078, 514] on button "Close Chat This icon closes the chat window." at bounding box center [1074, 513] width 21 height 15
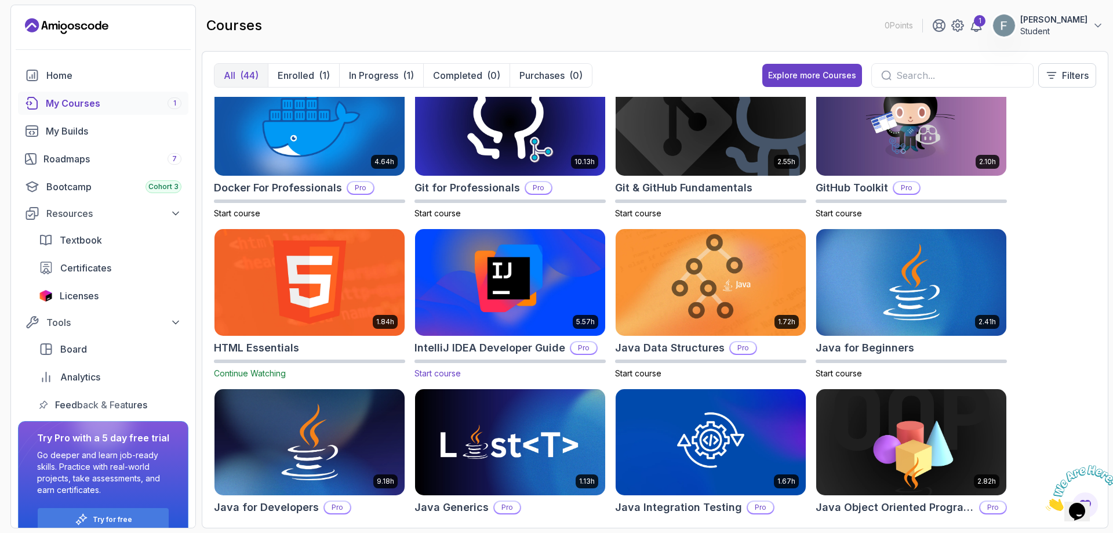
scroll to position [116, 0]
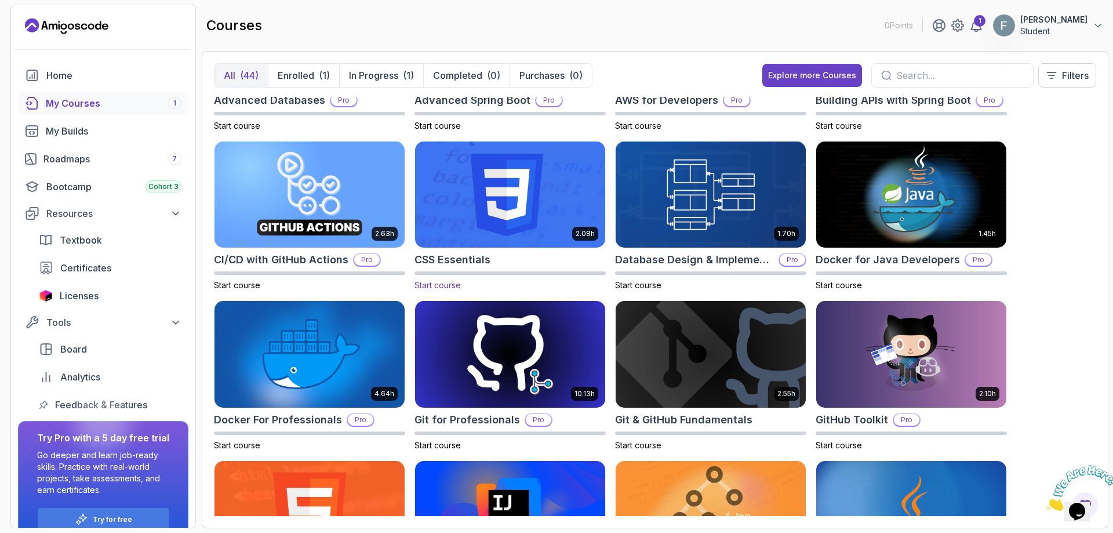
click at [473, 194] on img at bounding box center [509, 195] width 199 height 112
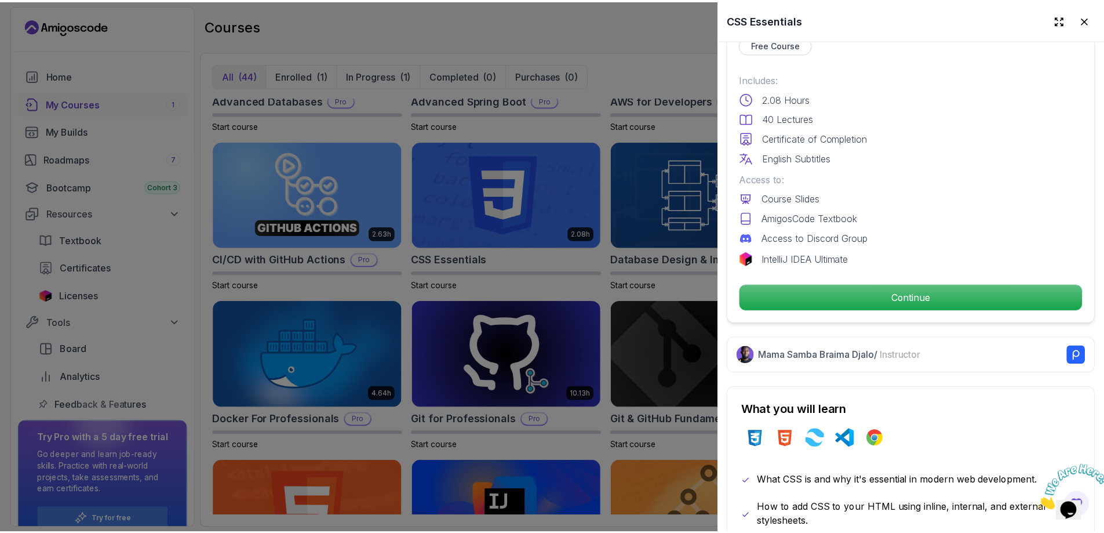
scroll to position [348, 0]
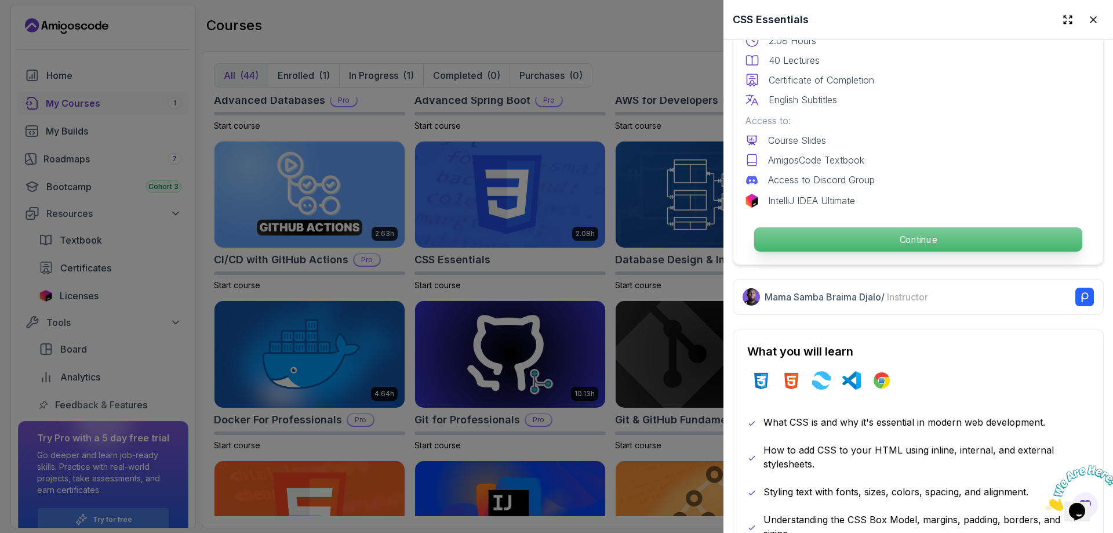
click at [811, 234] on p "Continue" at bounding box center [918, 239] width 328 height 24
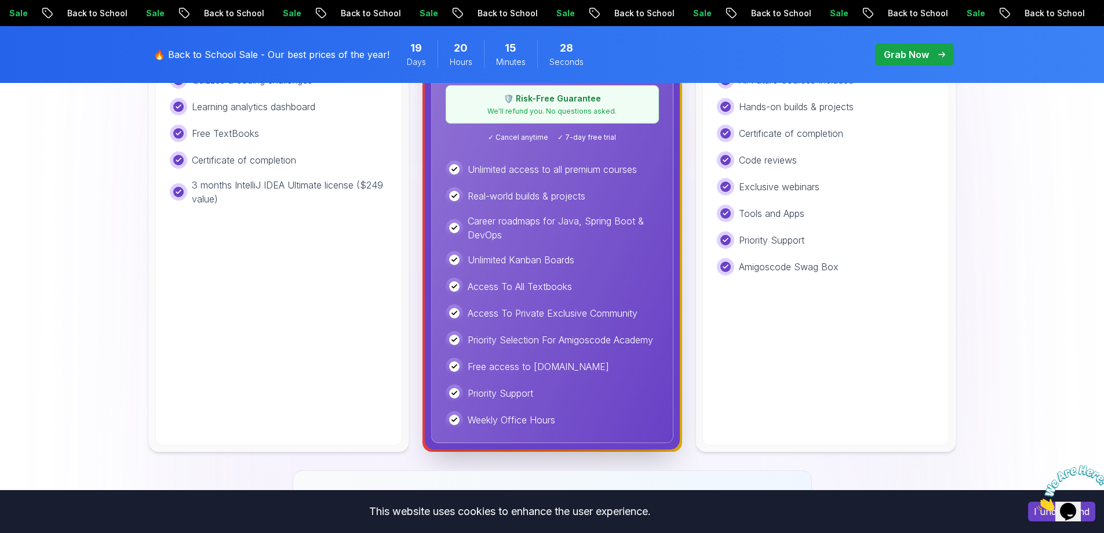
scroll to position [580, 0]
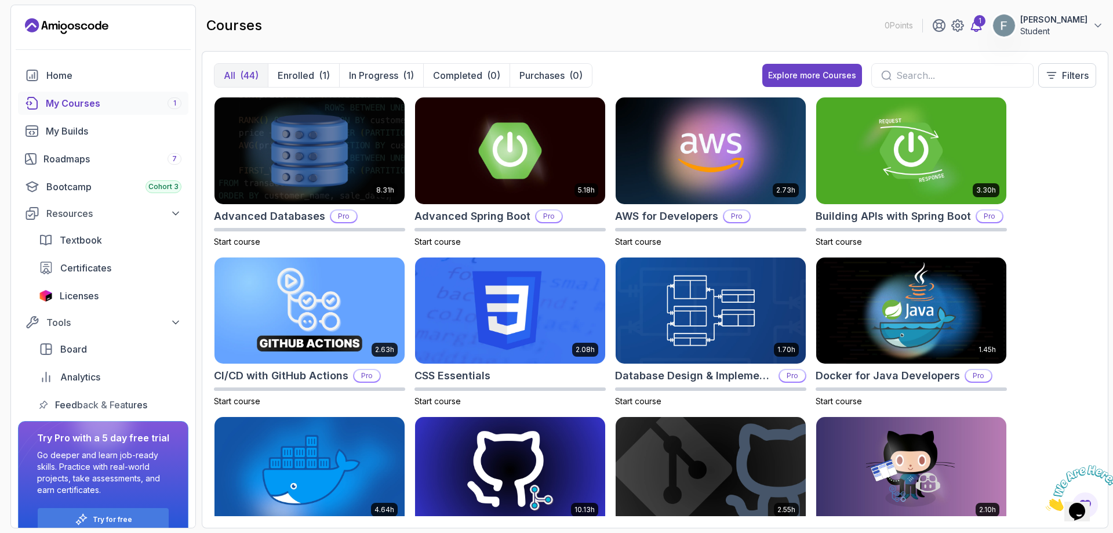
click at [943, 26] on div "1" at bounding box center [957, 26] width 51 height 14
click at [969, 25] on icon at bounding box center [976, 26] width 14 height 14
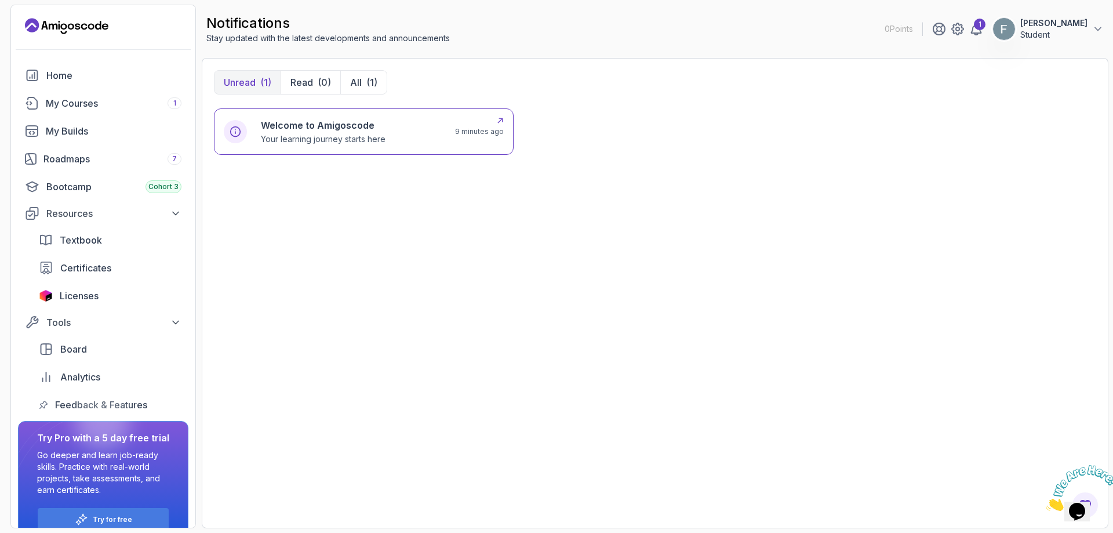
click at [307, 119] on h6 "Welcome to Amigoscode" at bounding box center [323, 125] width 125 height 14
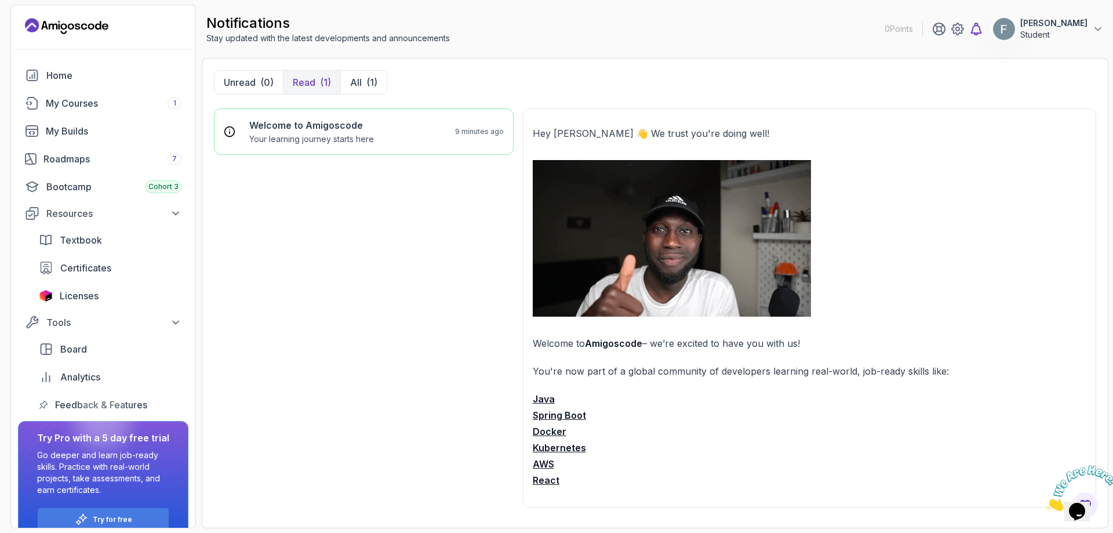
click at [969, 28] on icon at bounding box center [976, 29] width 14 height 14
click at [68, 94] on link "My Courses 1" at bounding box center [103, 103] width 170 height 23
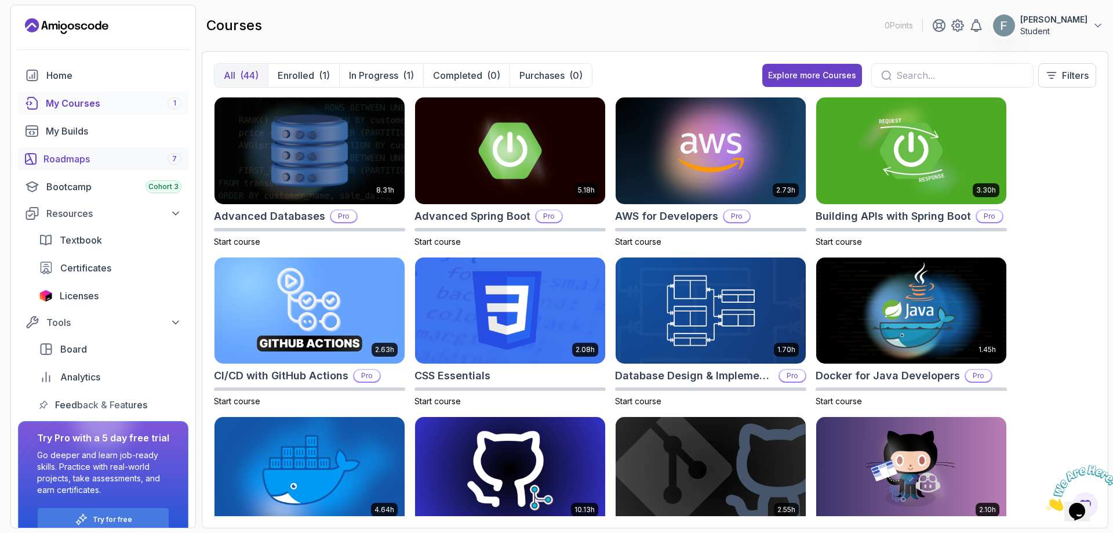
click at [114, 169] on link "Roadmaps 7" at bounding box center [103, 158] width 170 height 23
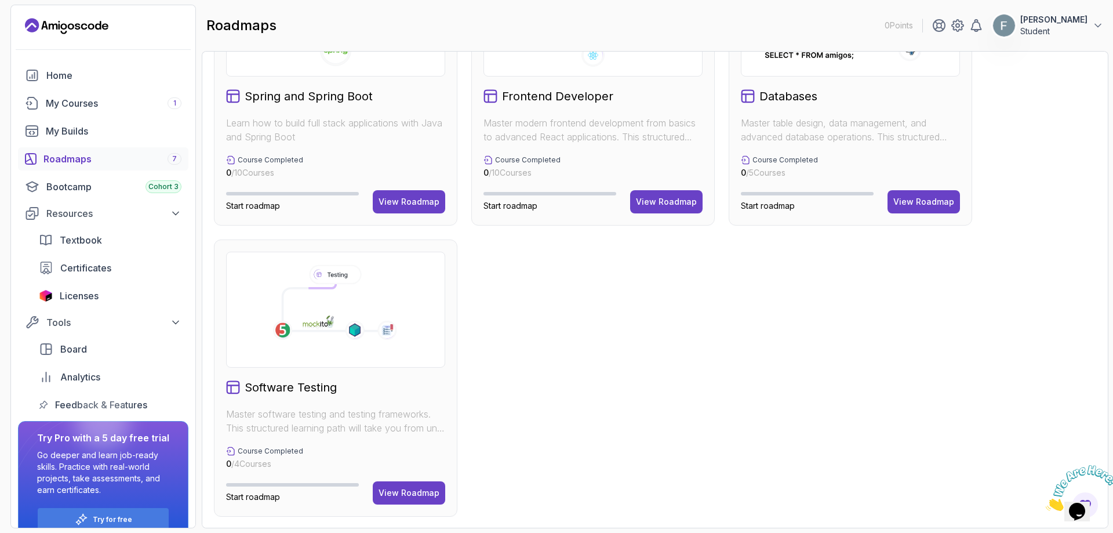
scroll to position [174, 0]
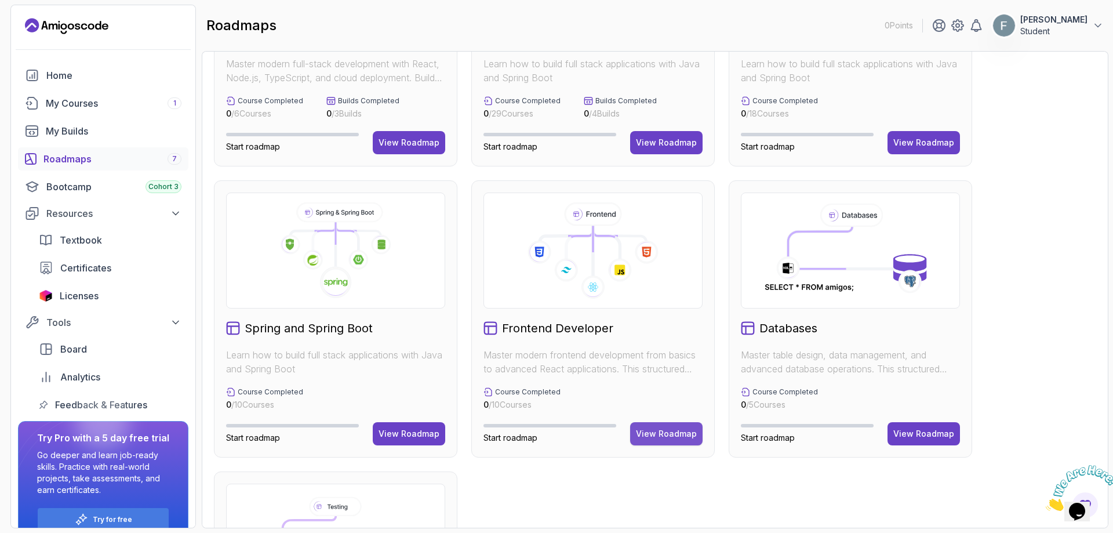
click at [658, 433] on div "View Roadmap" at bounding box center [666, 434] width 61 height 12
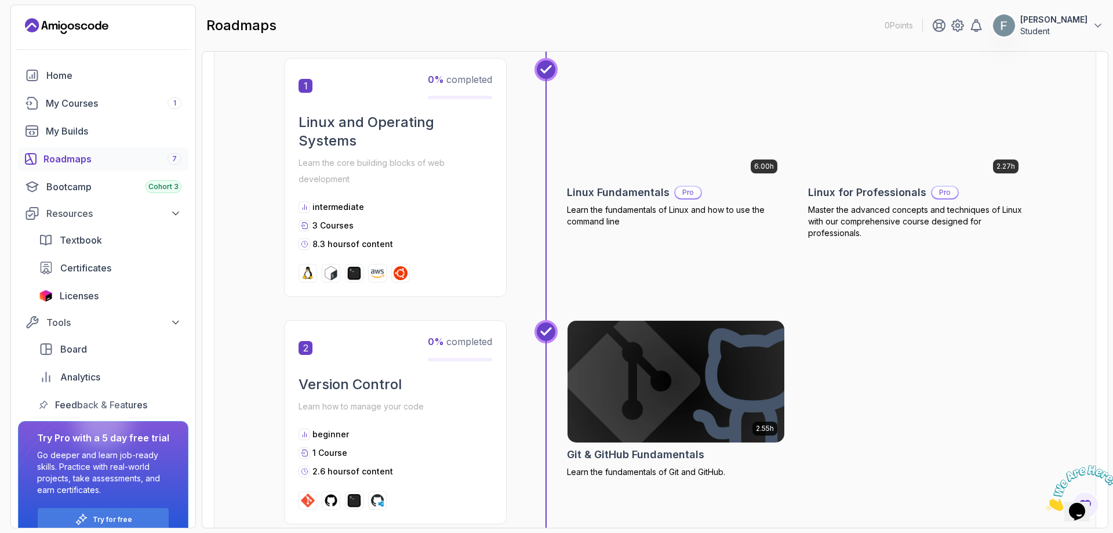
scroll to position [128, 0]
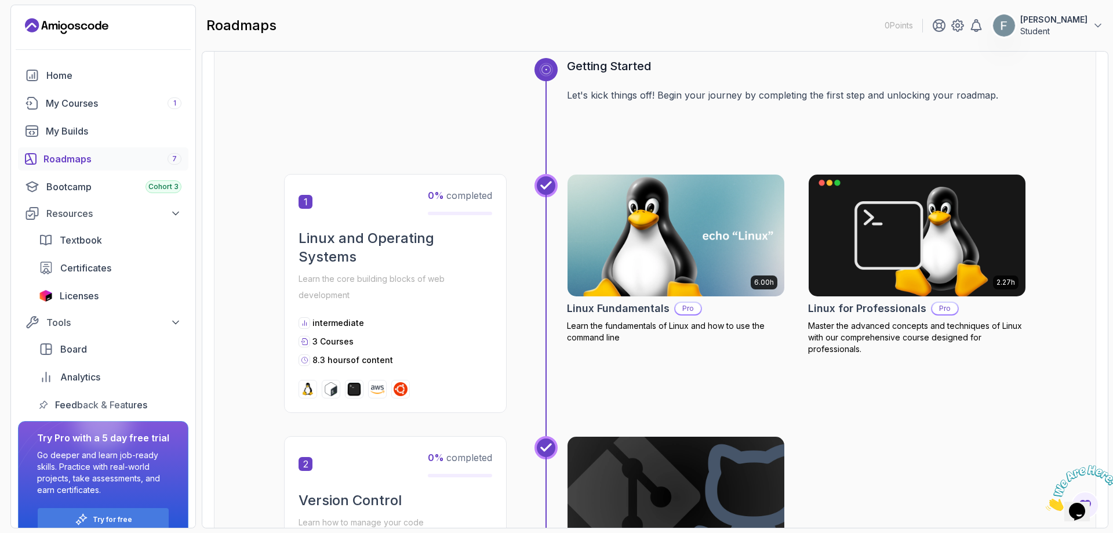
click at [689, 271] on img at bounding box center [676, 236] width 228 height 128
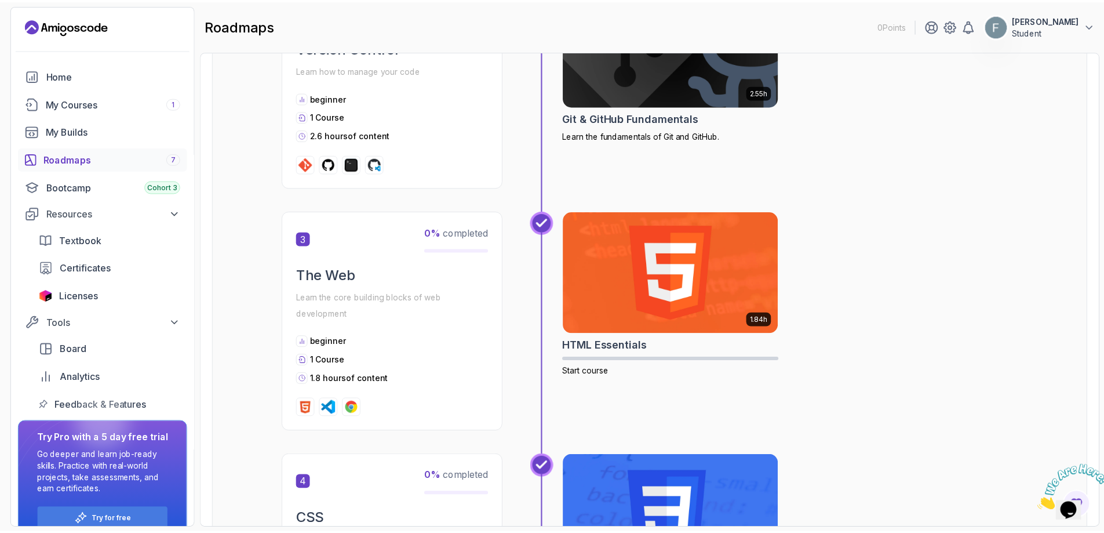
scroll to position [406, 0]
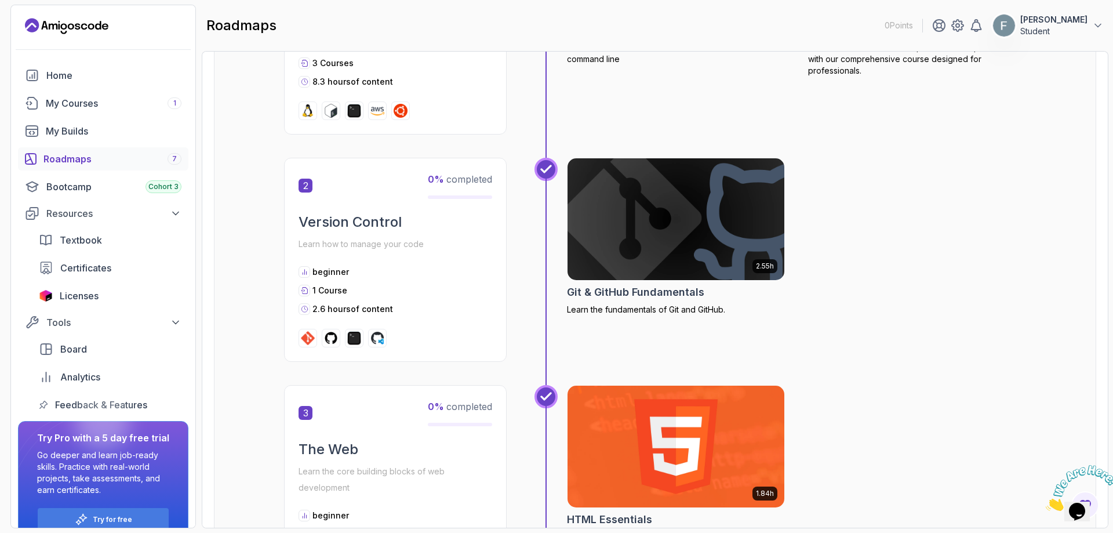
click at [642, 219] on img at bounding box center [676, 219] width 228 height 128
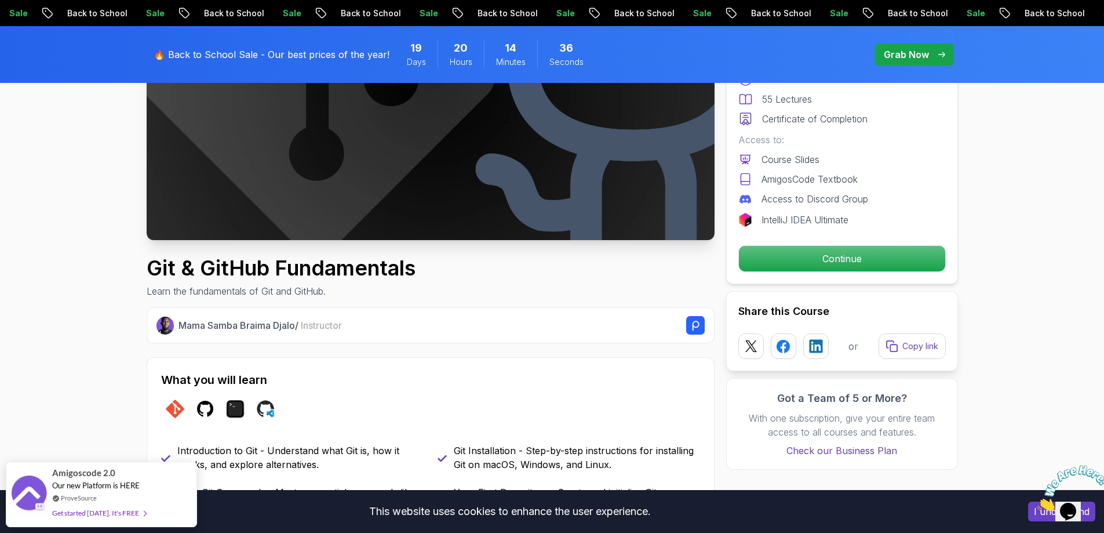
scroll to position [116, 0]
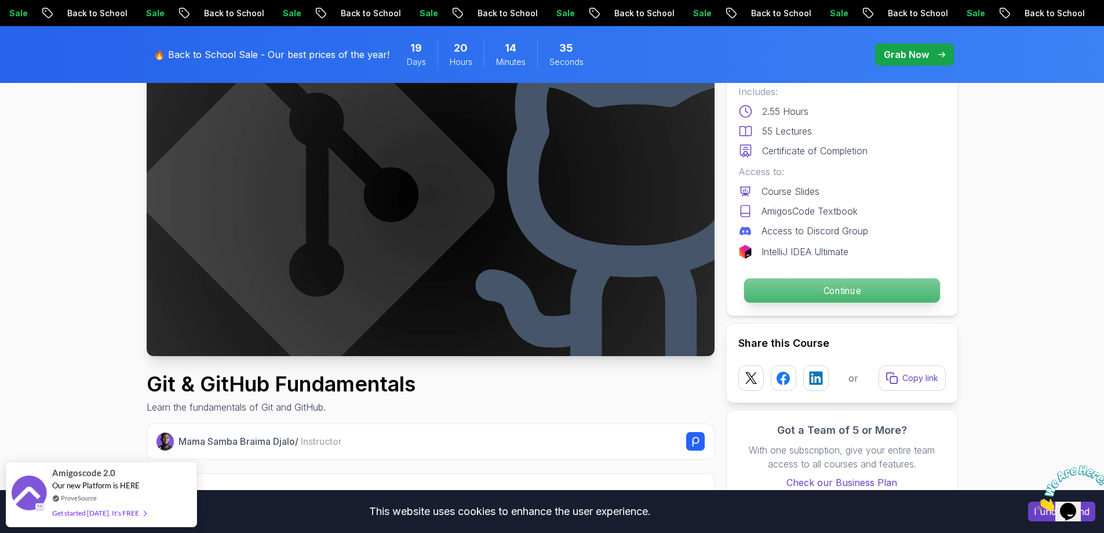
click at [762, 296] on p "Continue" at bounding box center [842, 290] width 196 height 24
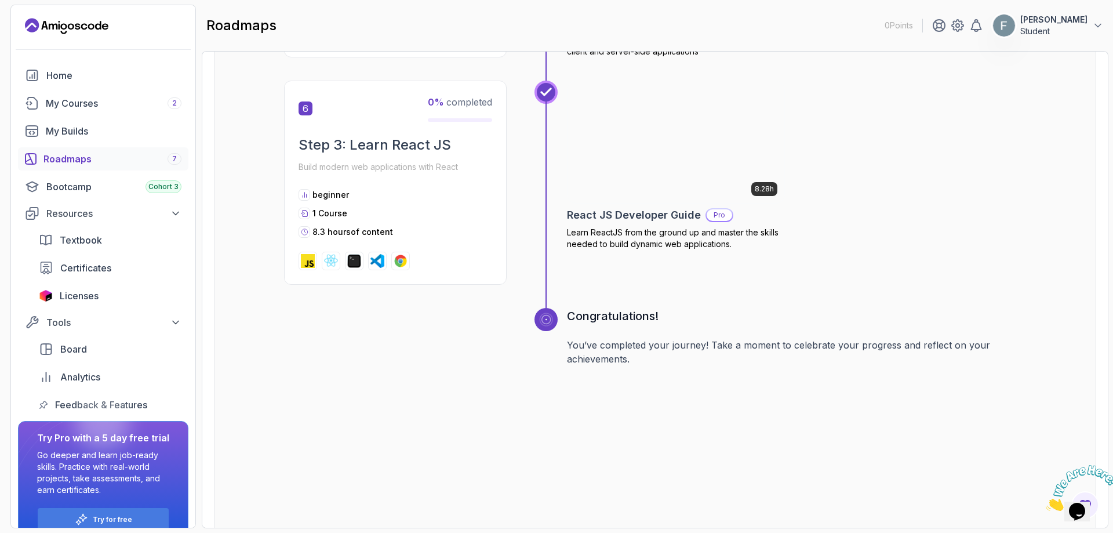
scroll to position [1449, 0]
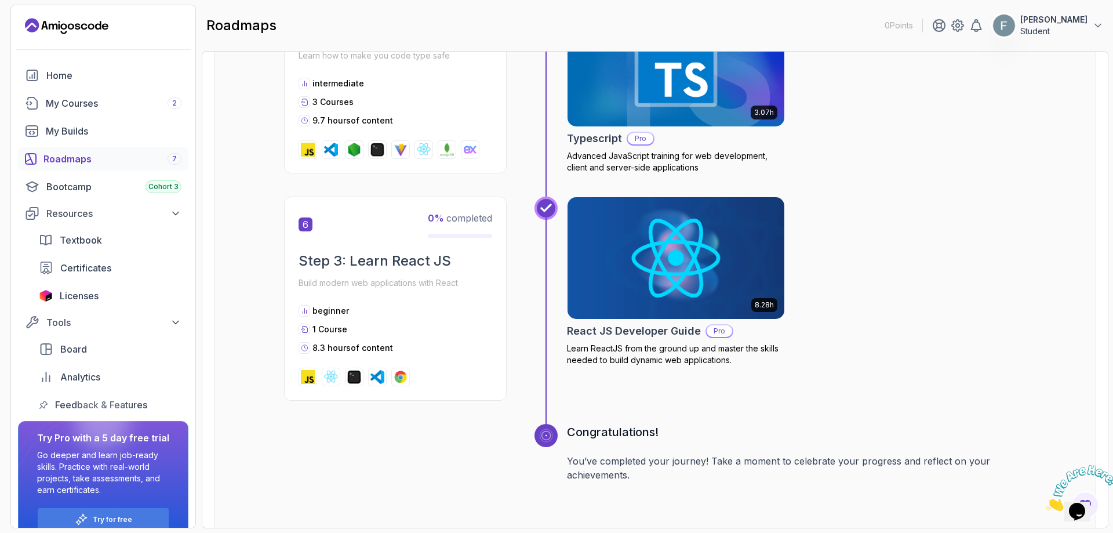
click at [1046, 503] on icon "Close" at bounding box center [1046, 508] width 0 height 10
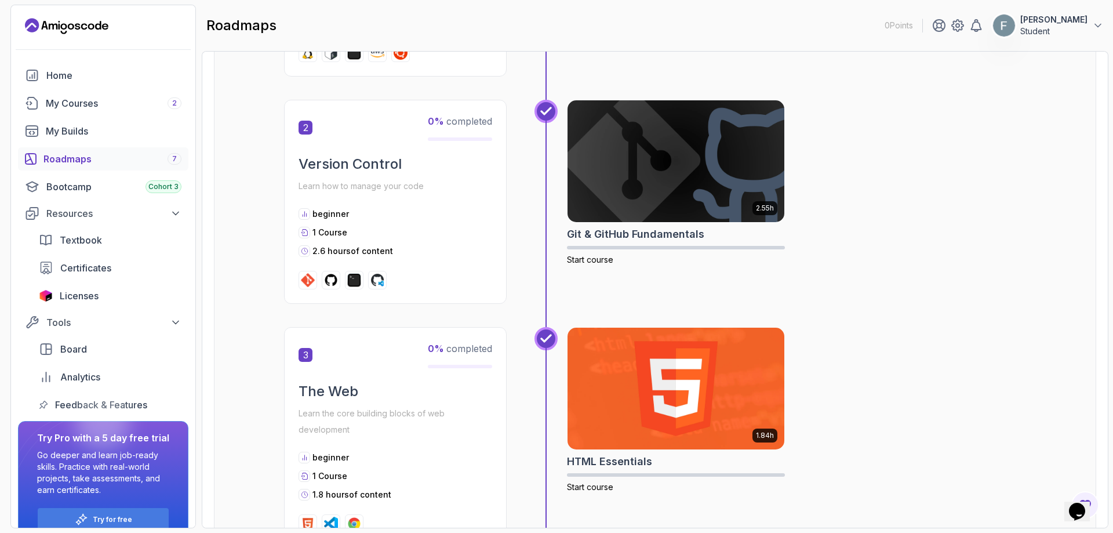
scroll to position [406, 0]
